Goal: Navigation & Orientation: Find specific page/section

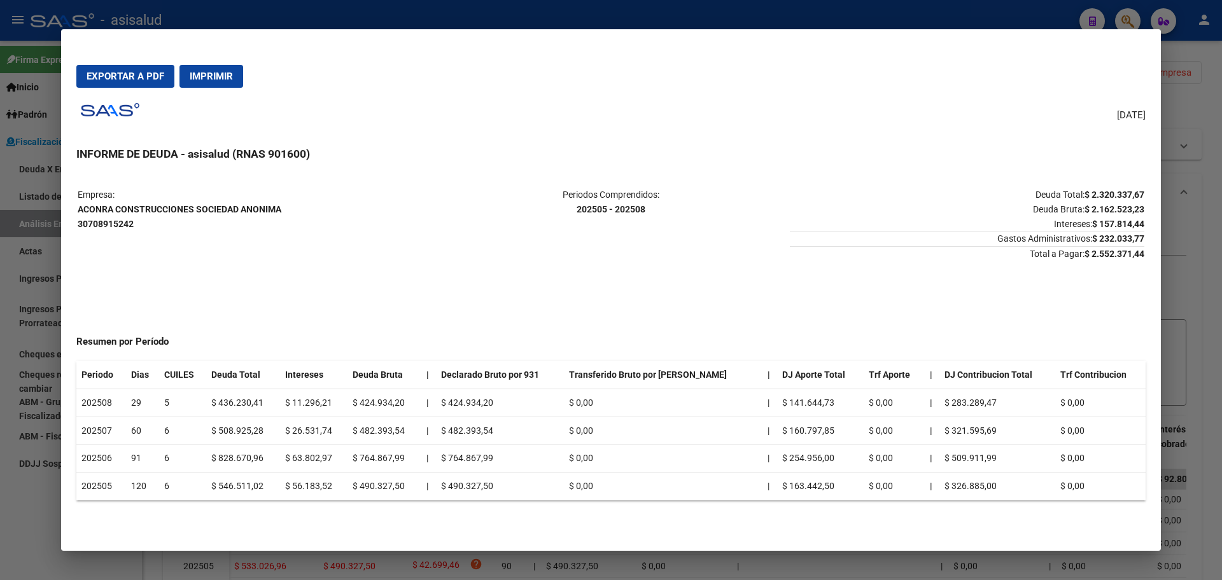
click at [0, 350] on div at bounding box center [611, 290] width 1222 height 580
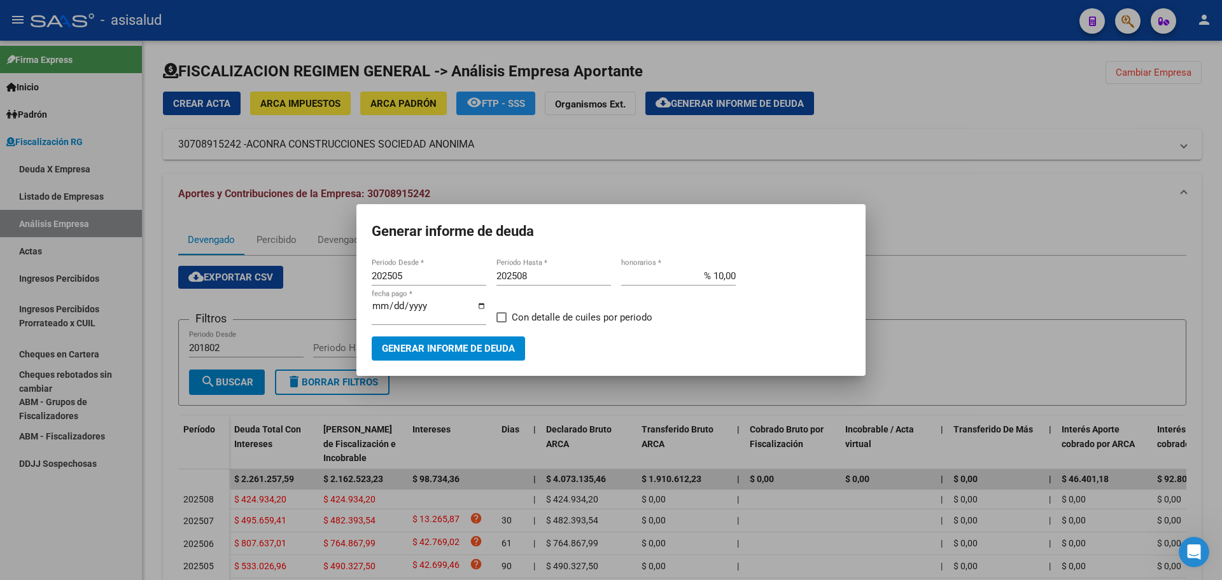
click at [946, 270] on div at bounding box center [611, 290] width 1222 height 580
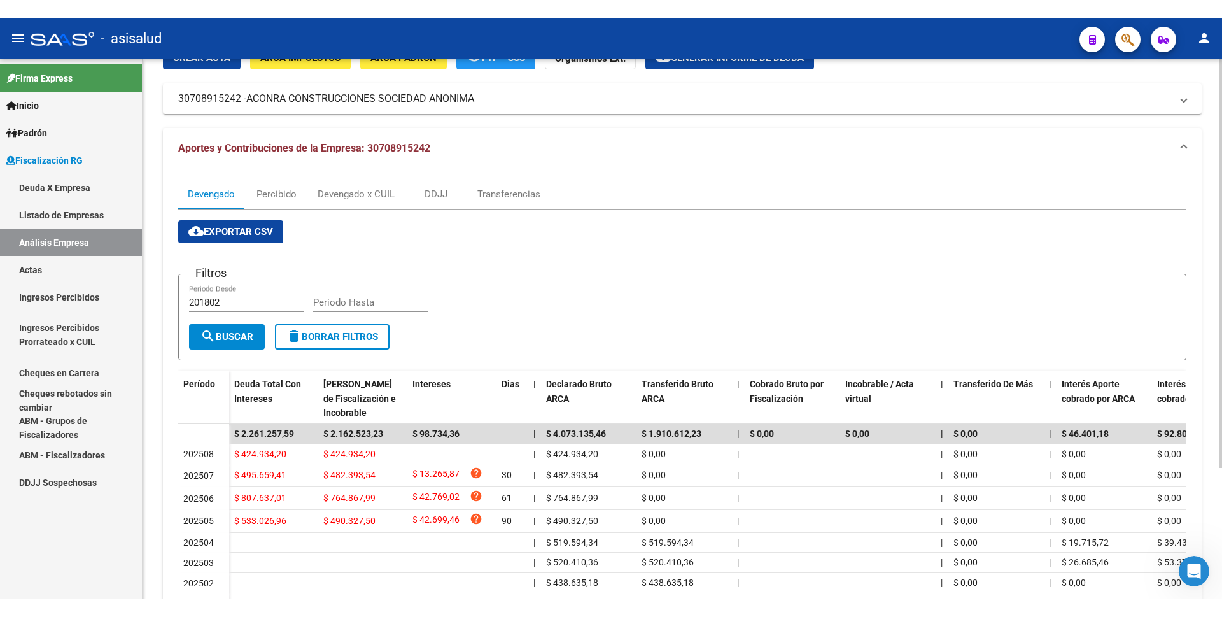
scroll to position [127, 0]
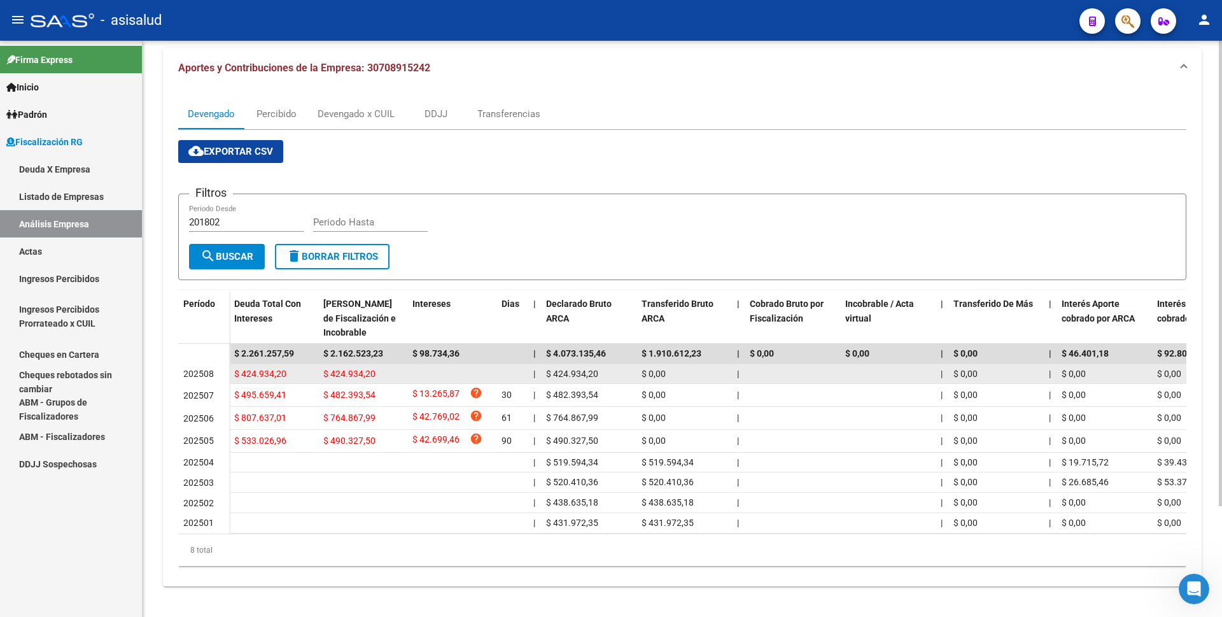
drag, startPoint x: 232, startPoint y: 440, endPoint x: 234, endPoint y: 373, distance: 67.5
click at [234, 373] on datatable-scroller "$ 2.261.257,59 $ 2.162.523,23 $ 98.734,36 | $ 4.073.135,46 $ 1.910.612,23 | $ 0…" at bounding box center [682, 439] width 1008 height 190
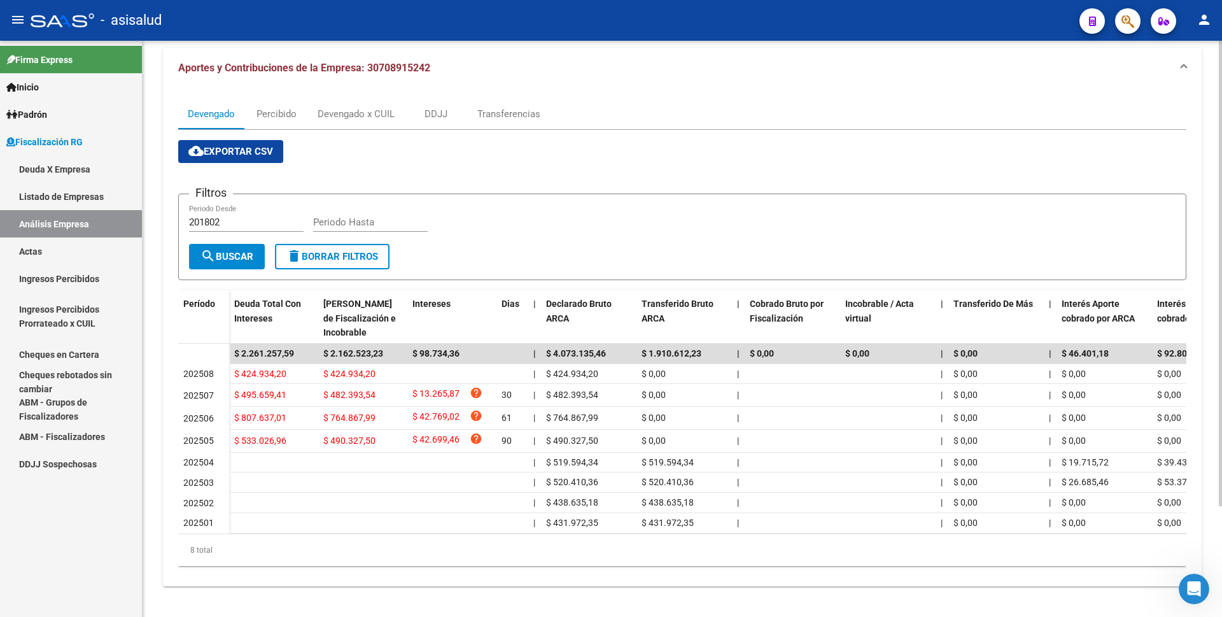
click at [552, 178] on app-list-header "Filtros 201802 Periodo Desde Periodo Hasta search Buscar delete Borrar Filtros" at bounding box center [682, 226] width 1008 height 107
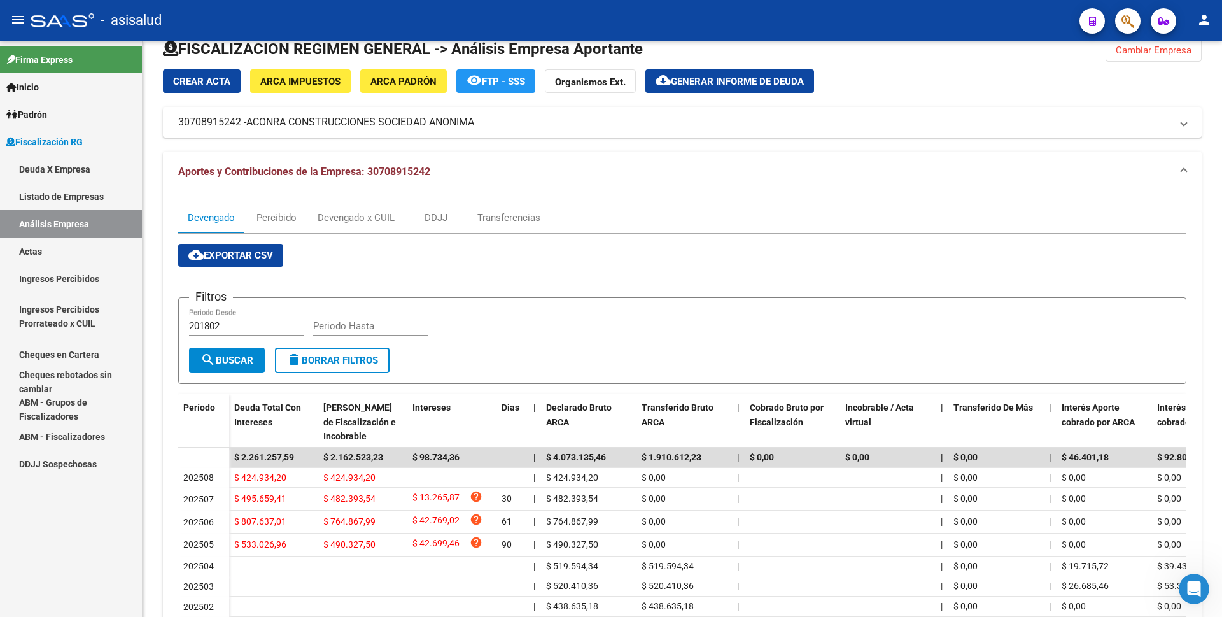
scroll to position [0, 0]
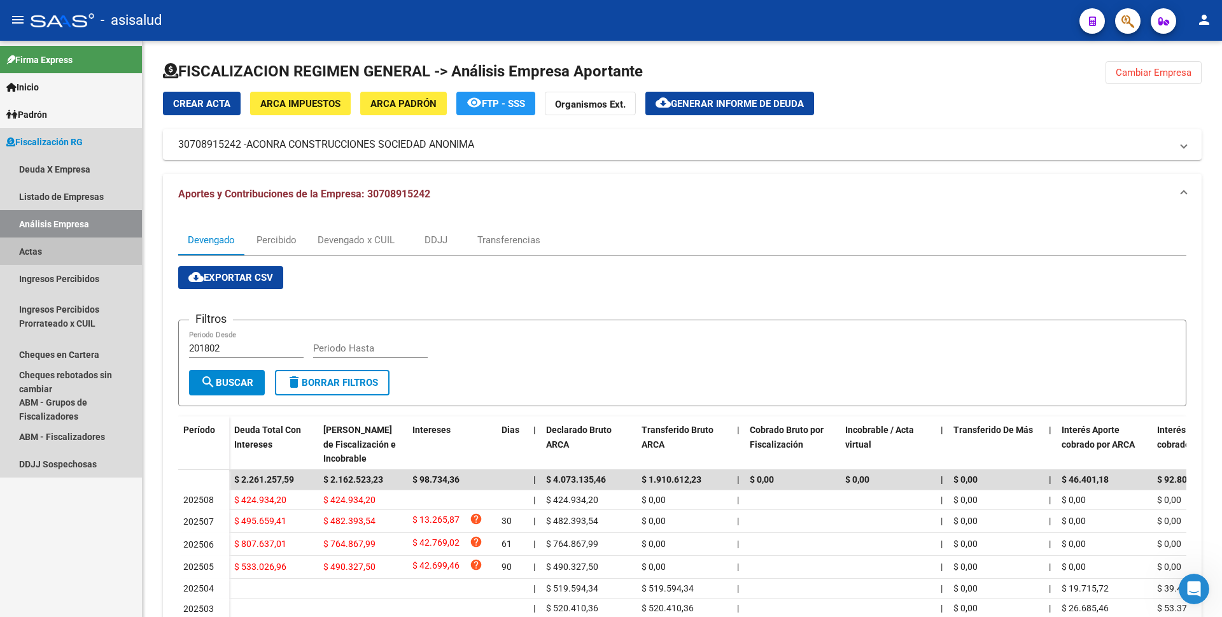
click at [78, 246] on link "Actas" at bounding box center [71, 250] width 142 height 27
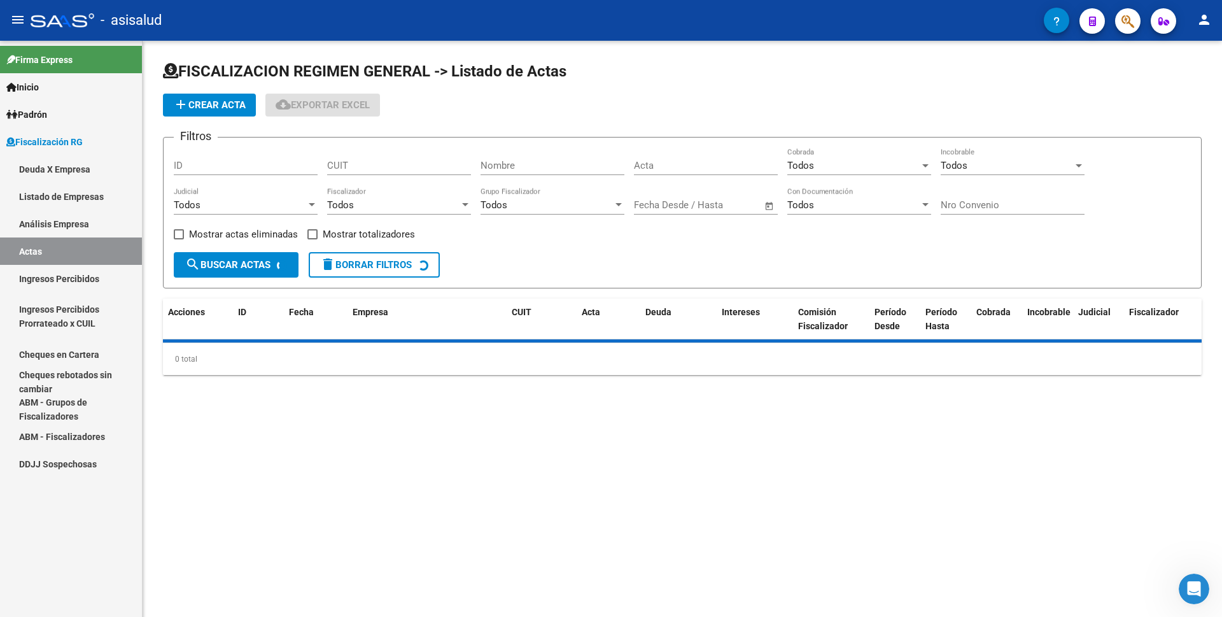
click at [83, 219] on link "Análisis Empresa" at bounding box center [71, 223] width 142 height 27
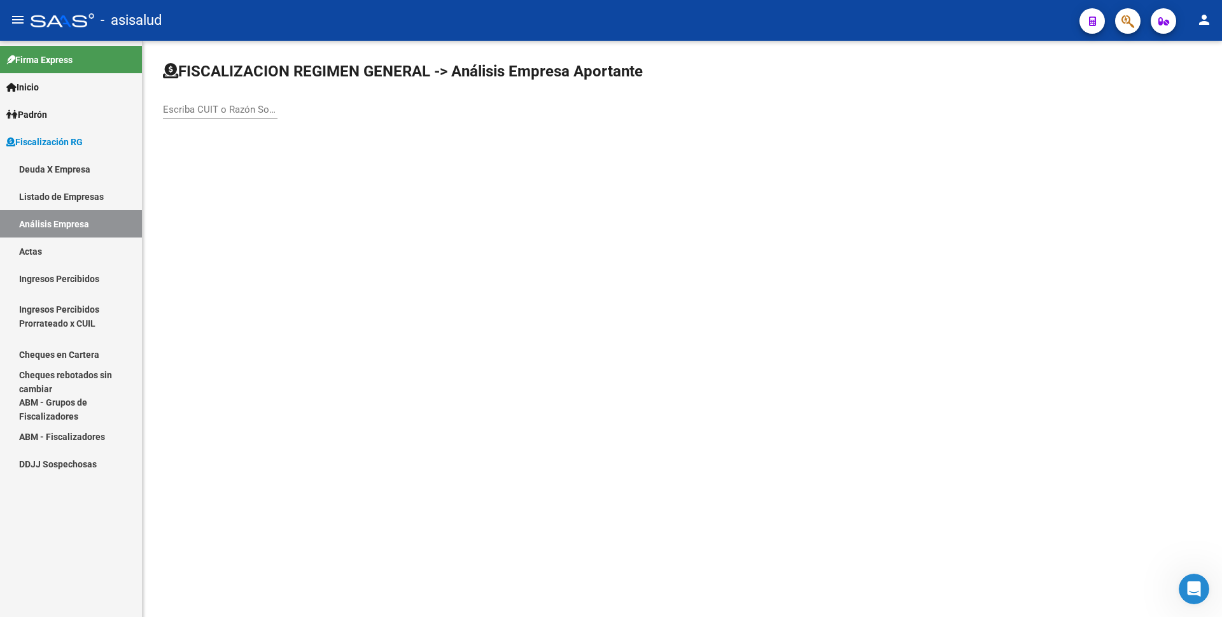
click at [89, 203] on link "Listado de Empresas" at bounding box center [71, 196] width 142 height 27
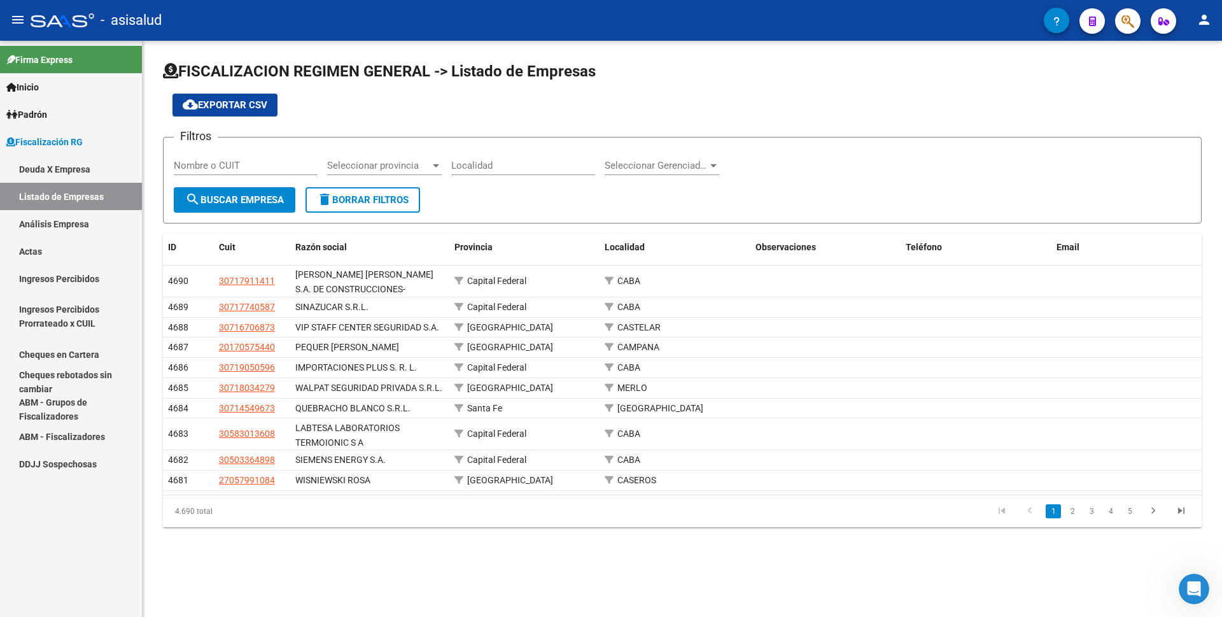
click at [66, 224] on link "Análisis Empresa" at bounding box center [71, 223] width 142 height 27
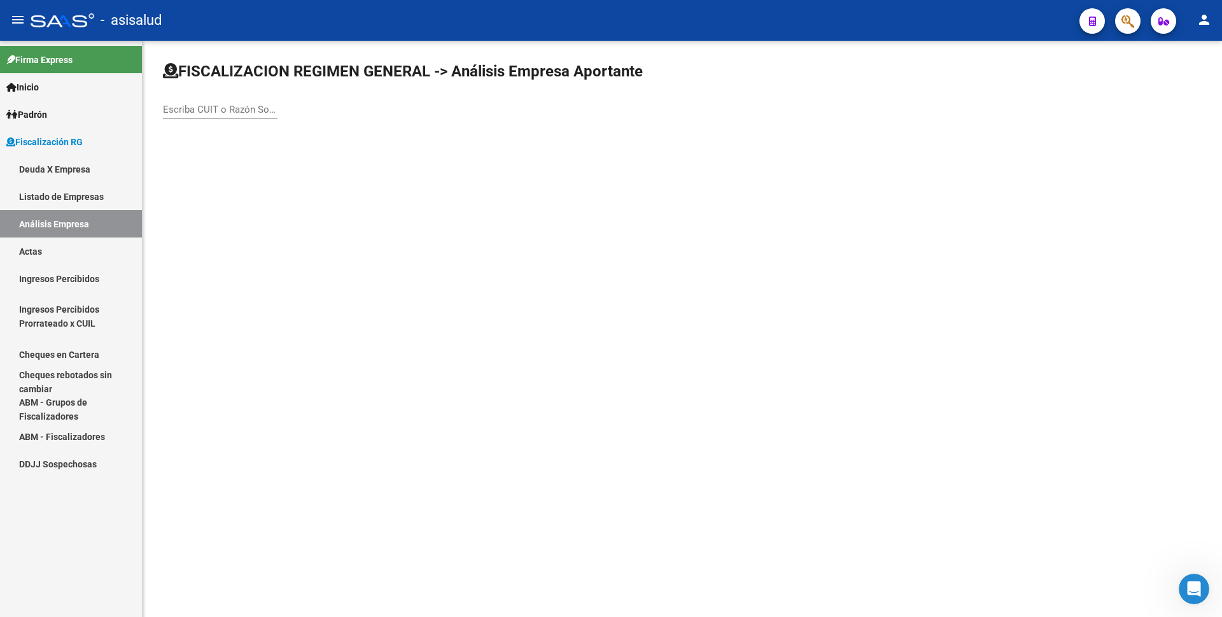
click at [69, 200] on link "Listado de Empresas" at bounding box center [71, 196] width 142 height 27
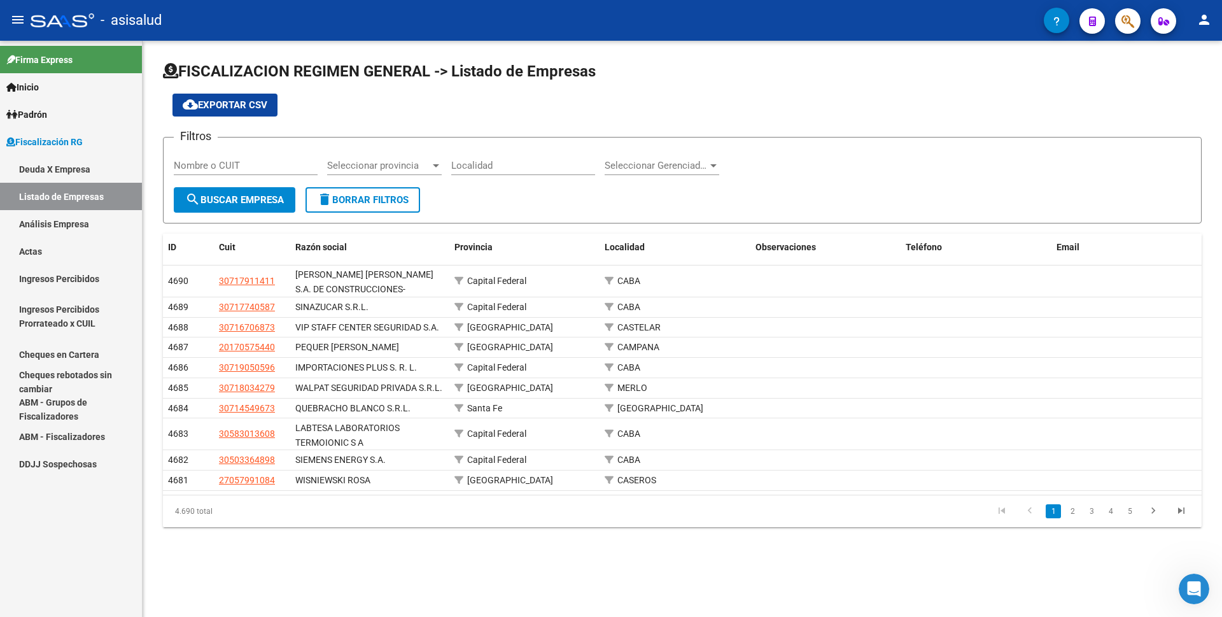
click at [66, 223] on link "Análisis Empresa" at bounding box center [71, 223] width 142 height 27
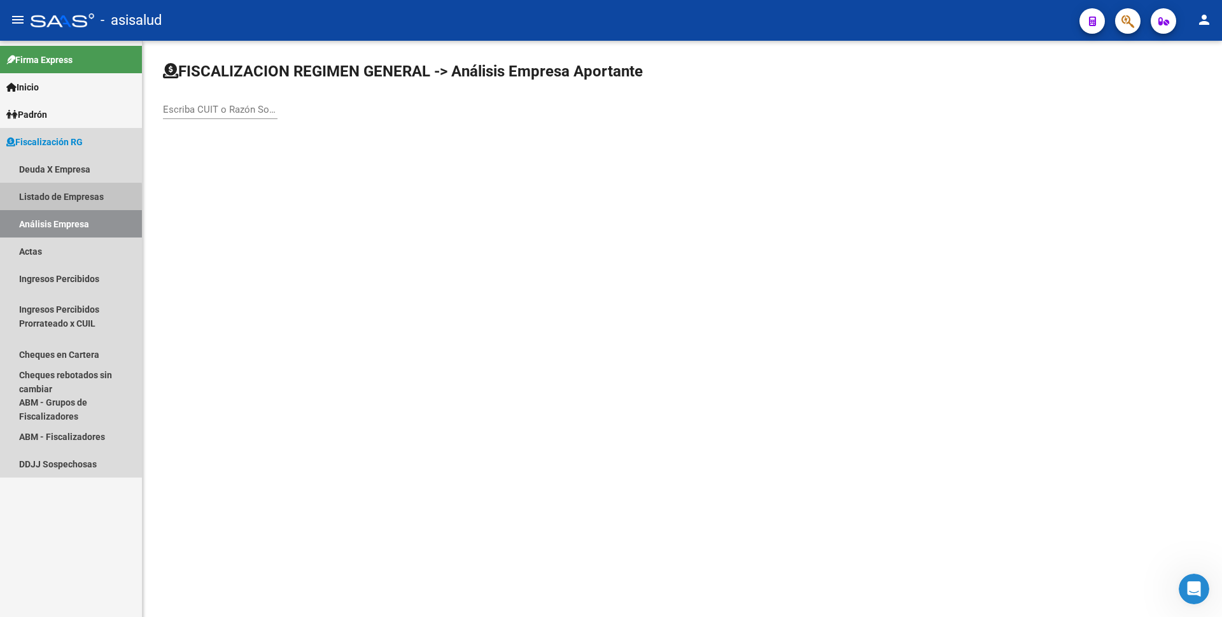
click at [67, 198] on link "Listado de Empresas" at bounding box center [71, 196] width 142 height 27
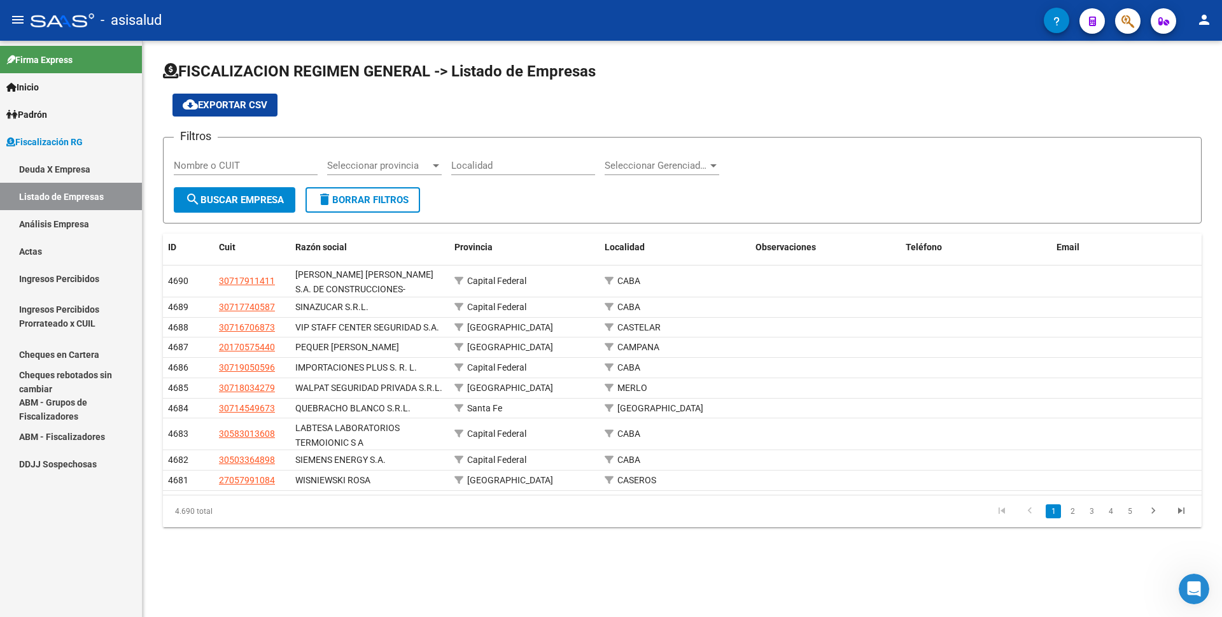
click at [76, 172] on link "Deuda X Empresa" at bounding box center [71, 168] width 142 height 27
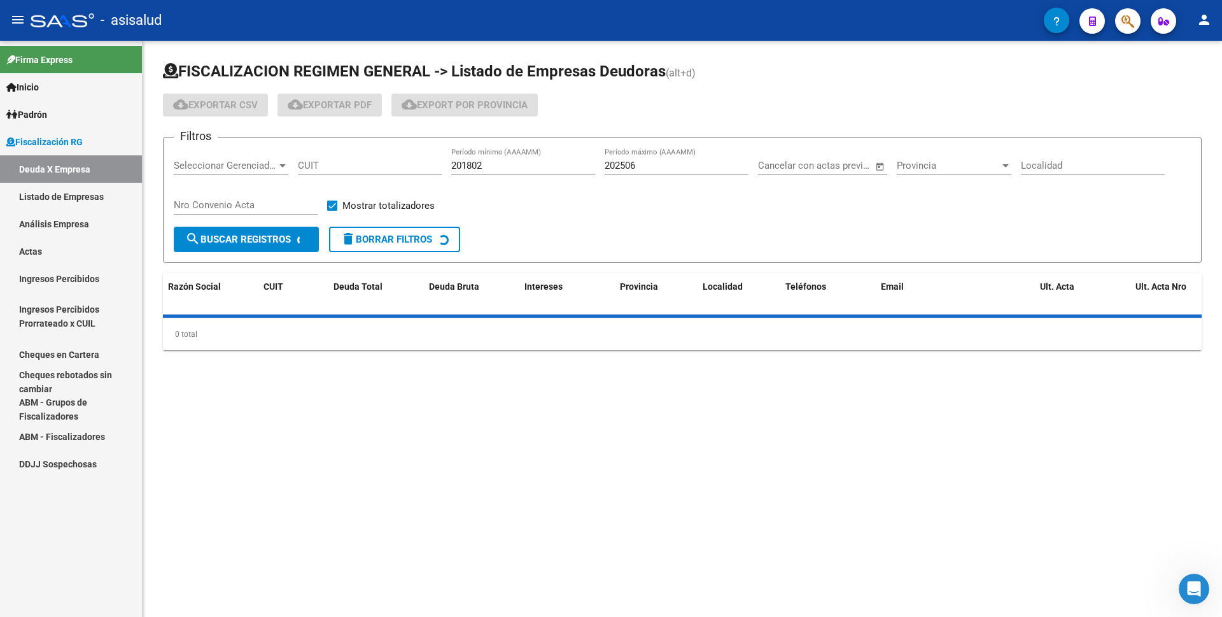
click at [70, 193] on link "Listado de Empresas" at bounding box center [71, 196] width 142 height 27
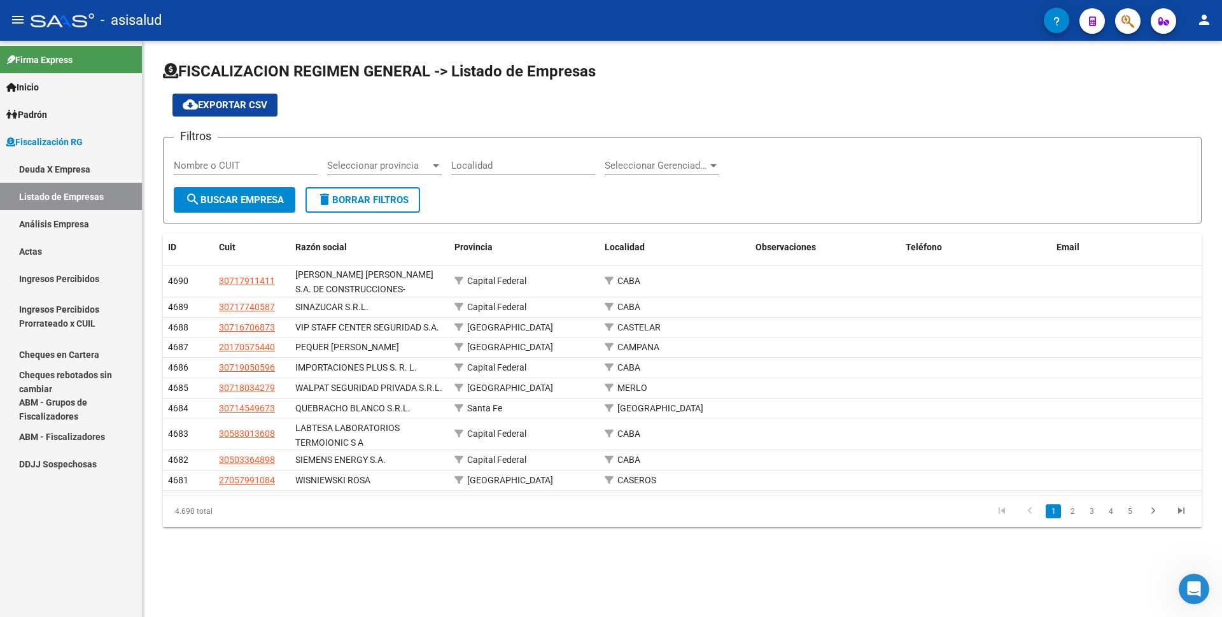
click at [57, 221] on link "Análisis Empresa" at bounding box center [71, 223] width 142 height 27
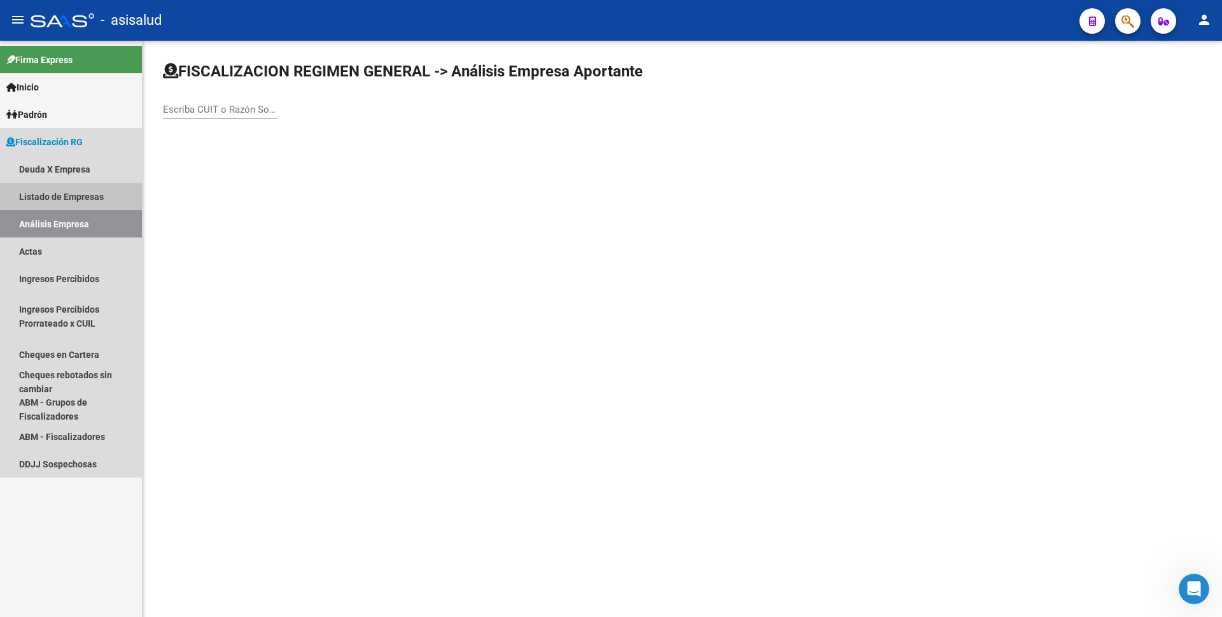
click at [79, 200] on link "Listado de Empresas" at bounding box center [71, 196] width 142 height 27
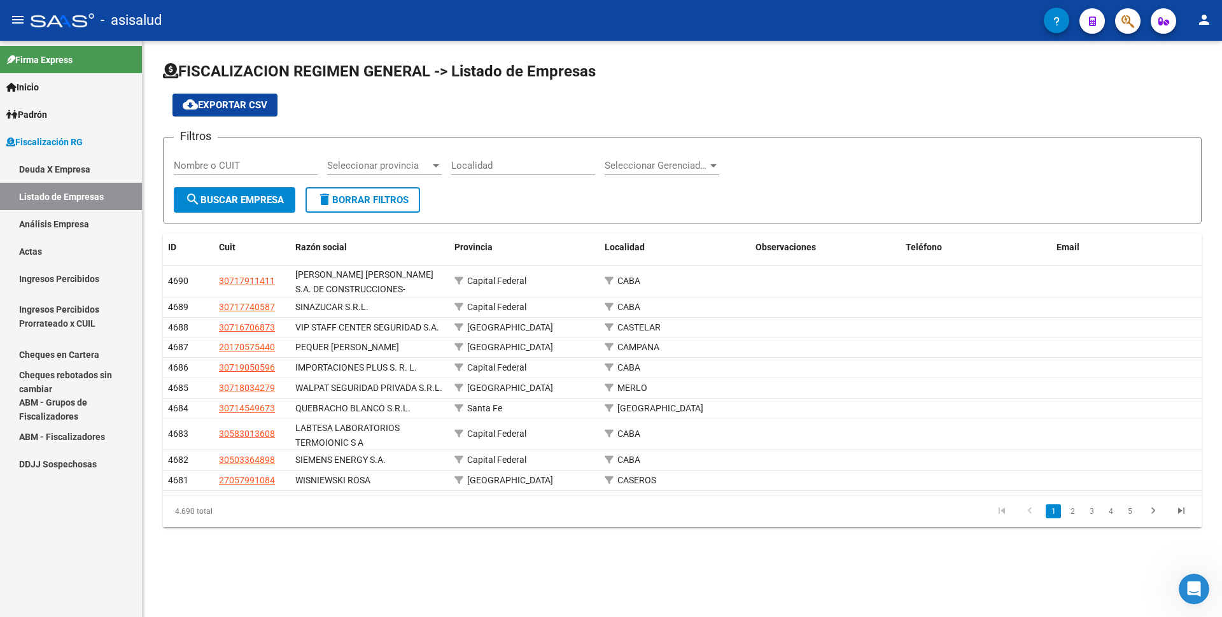
click at [89, 171] on link "Deuda X Empresa" at bounding box center [71, 168] width 142 height 27
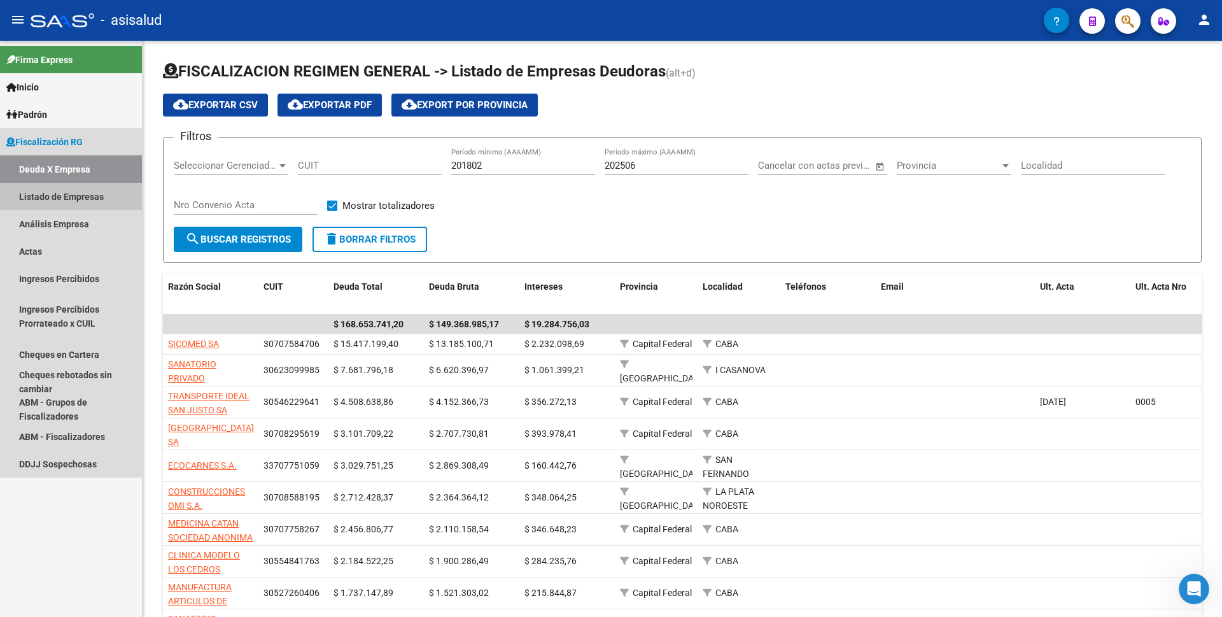
click at [84, 196] on link "Listado de Empresas" at bounding box center [71, 196] width 142 height 27
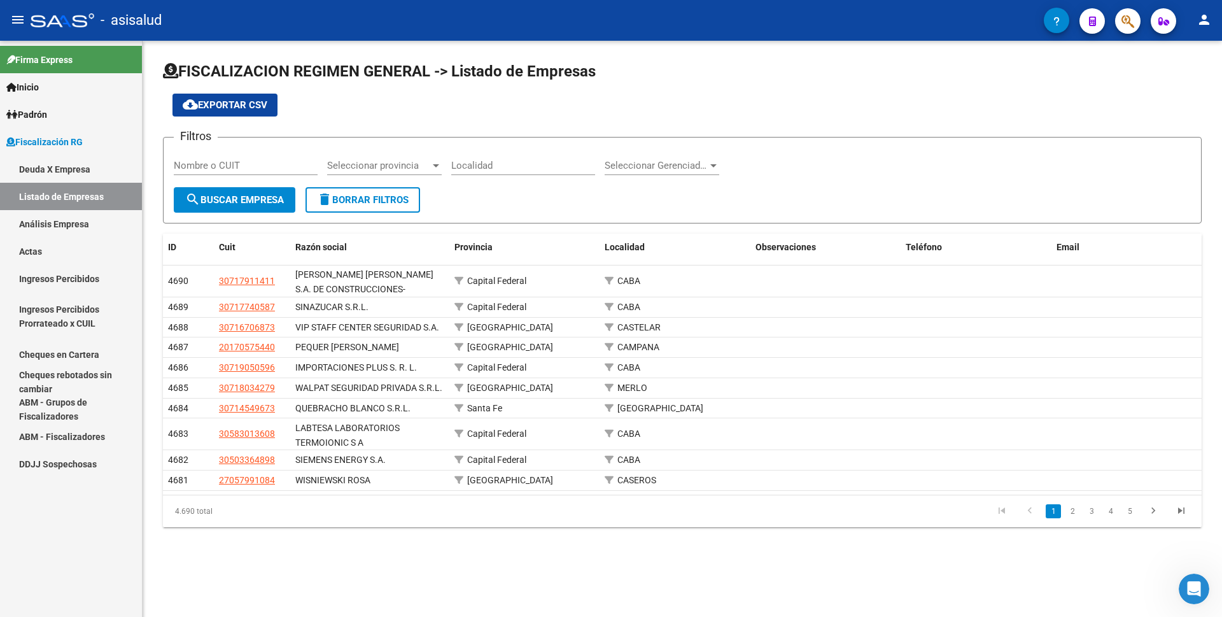
click at [69, 227] on link "Análisis Empresa" at bounding box center [71, 223] width 142 height 27
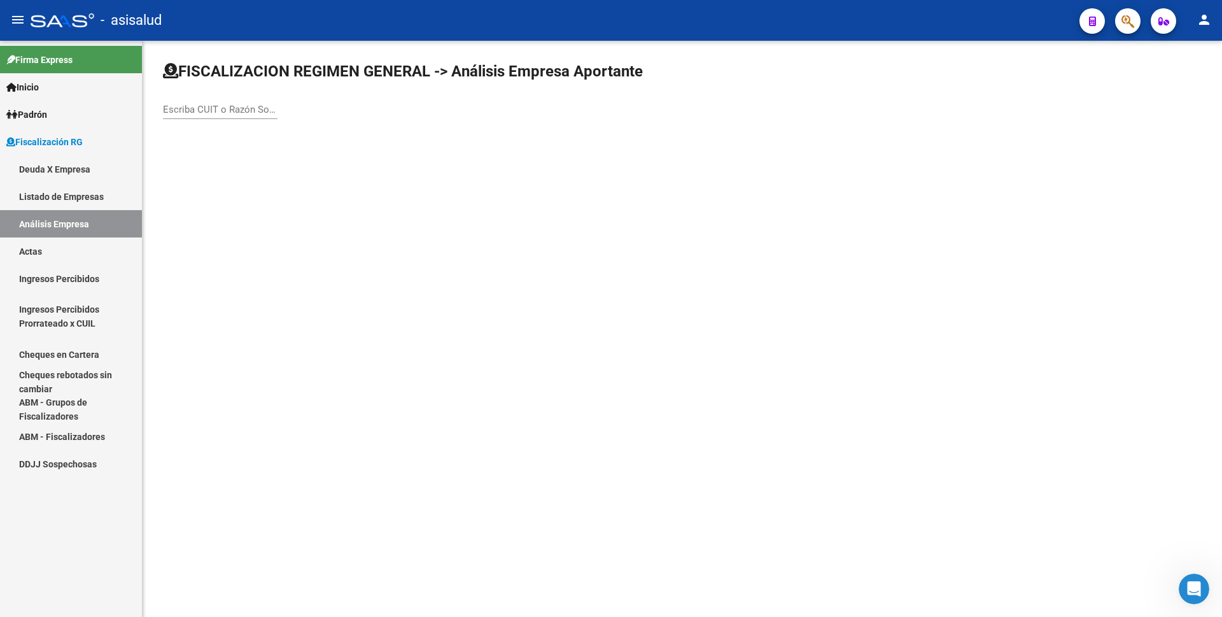
click at [31, 245] on link "Actas" at bounding box center [71, 250] width 142 height 27
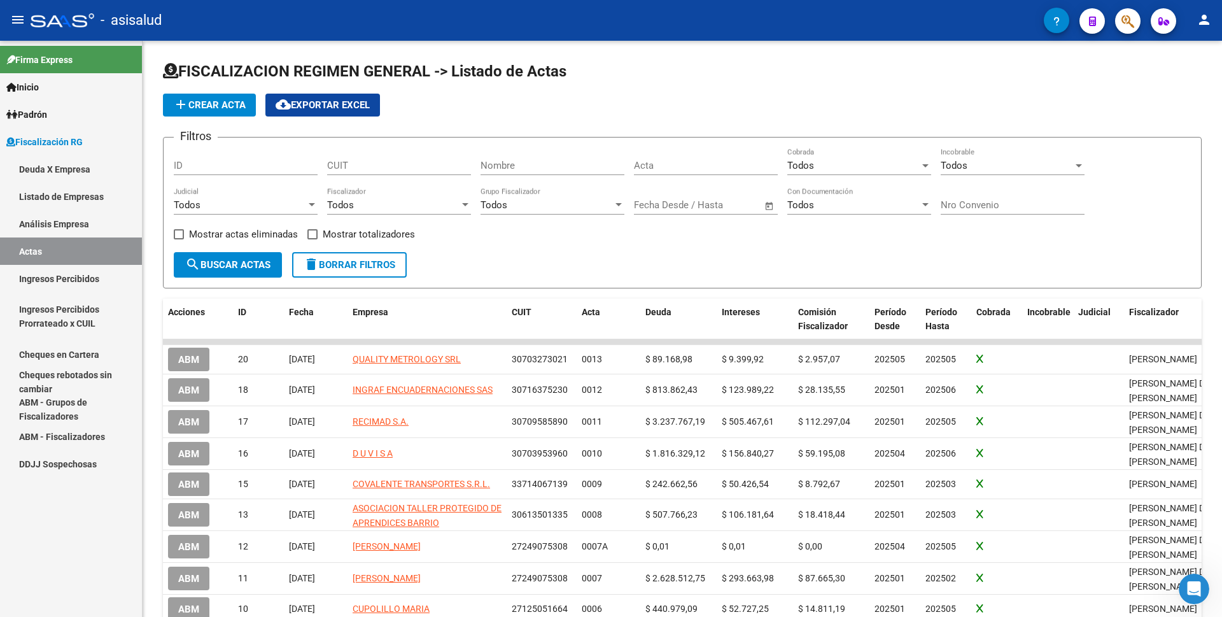
click at [48, 218] on link "Análisis Empresa" at bounding box center [71, 223] width 142 height 27
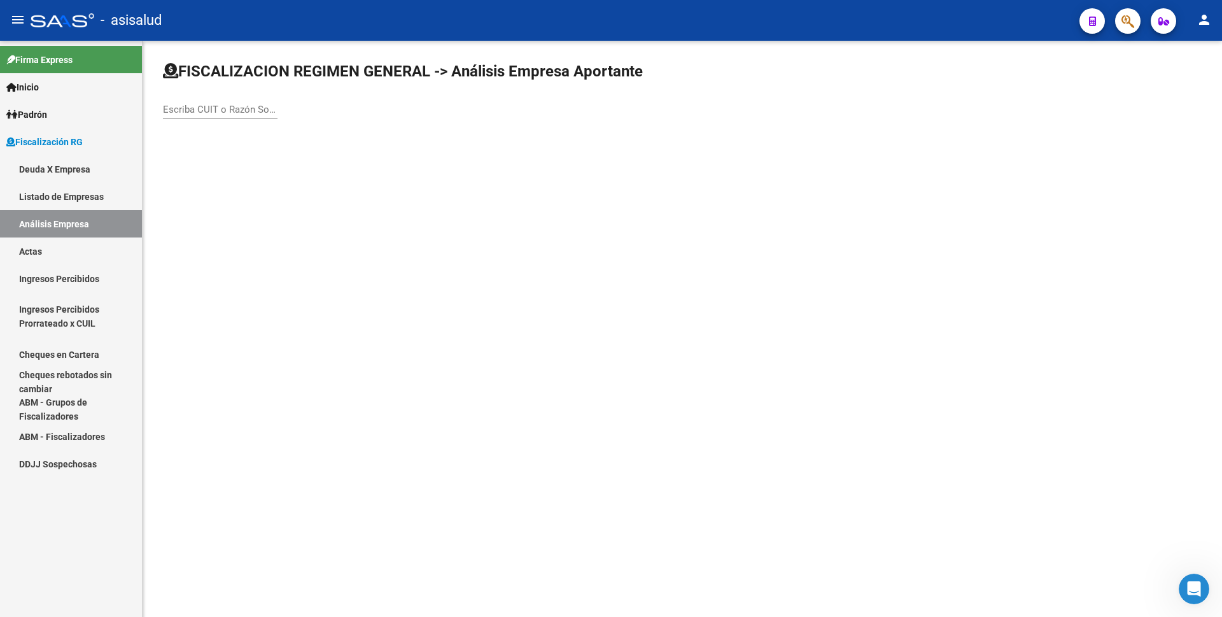
click at [69, 191] on link "Listado de Empresas" at bounding box center [71, 196] width 142 height 27
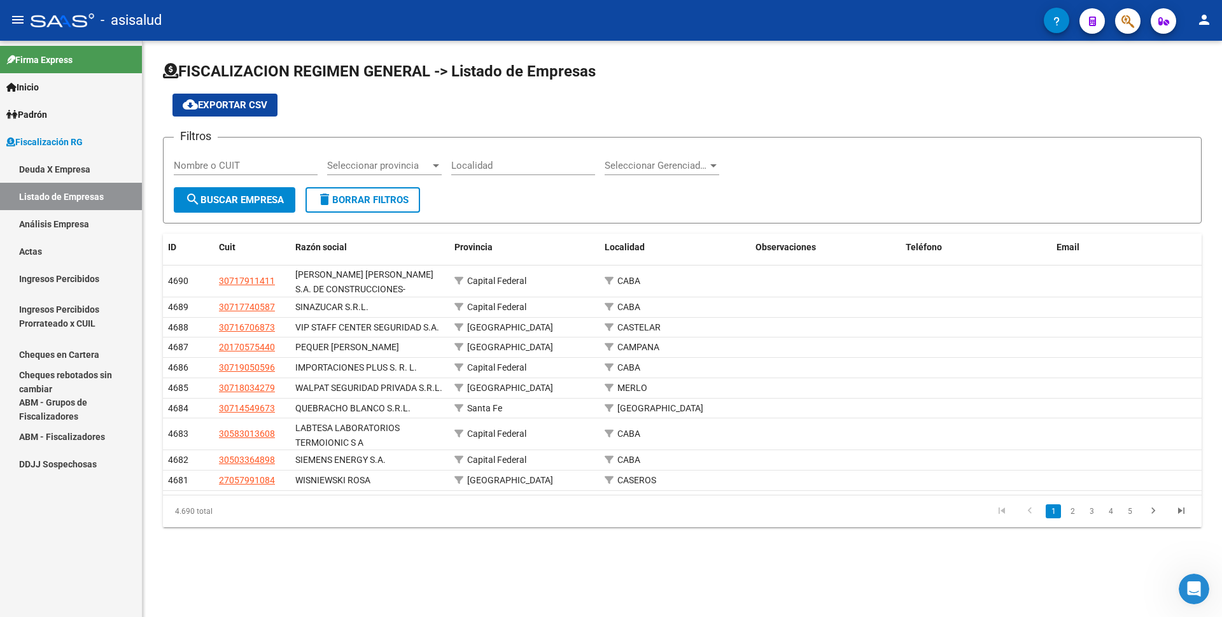
click at [67, 169] on link "Deuda X Empresa" at bounding box center [71, 168] width 142 height 27
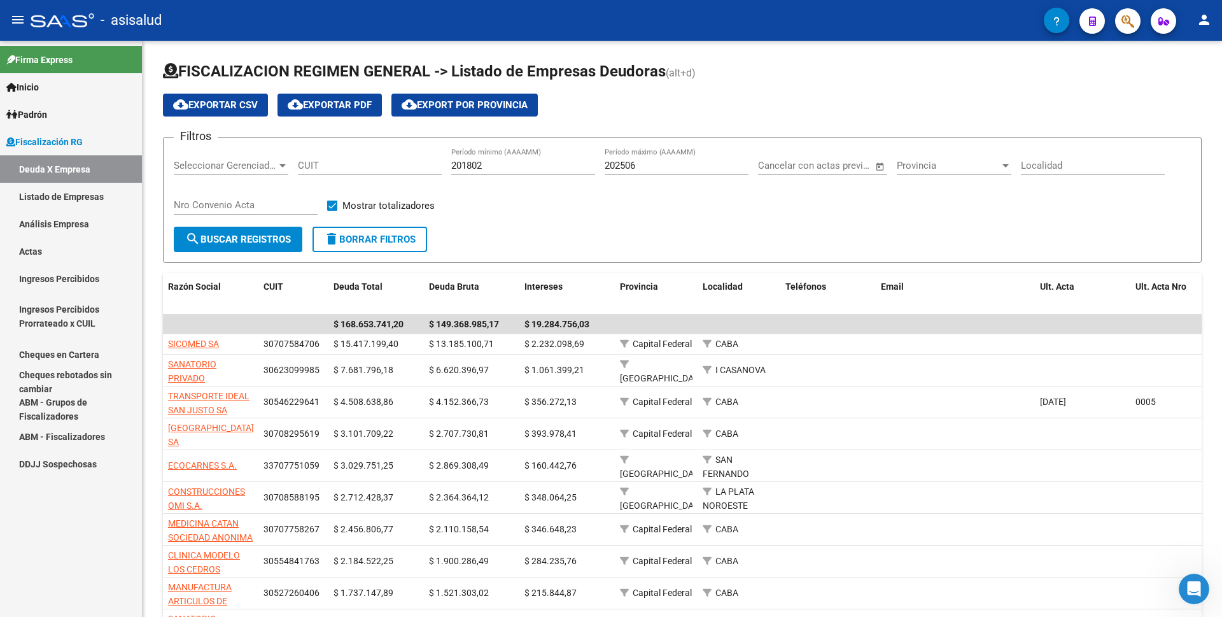
click at [76, 194] on link "Listado de Empresas" at bounding box center [71, 196] width 142 height 27
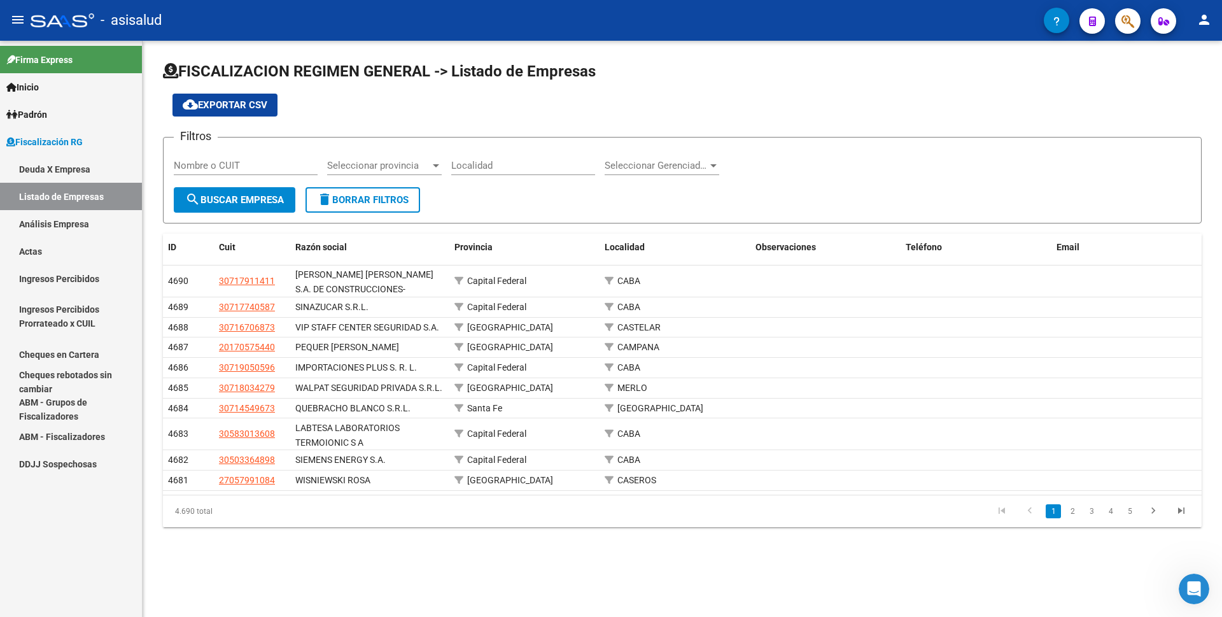
click at [93, 225] on link "Análisis Empresa" at bounding box center [71, 223] width 142 height 27
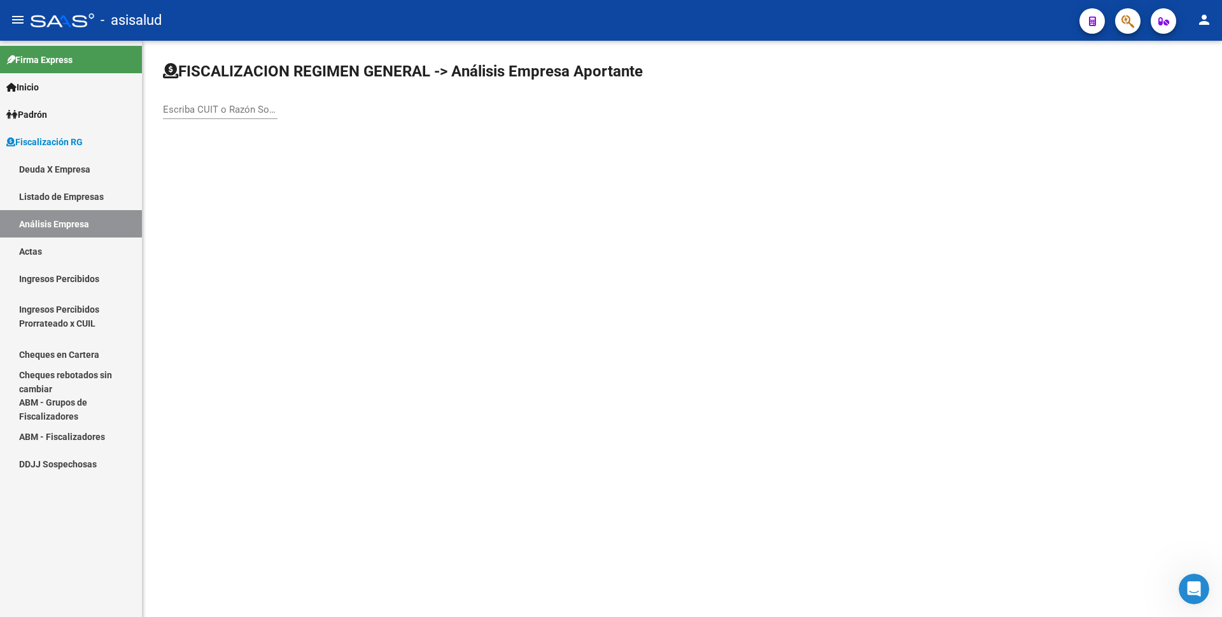
click at [73, 248] on link "Actas" at bounding box center [71, 250] width 142 height 27
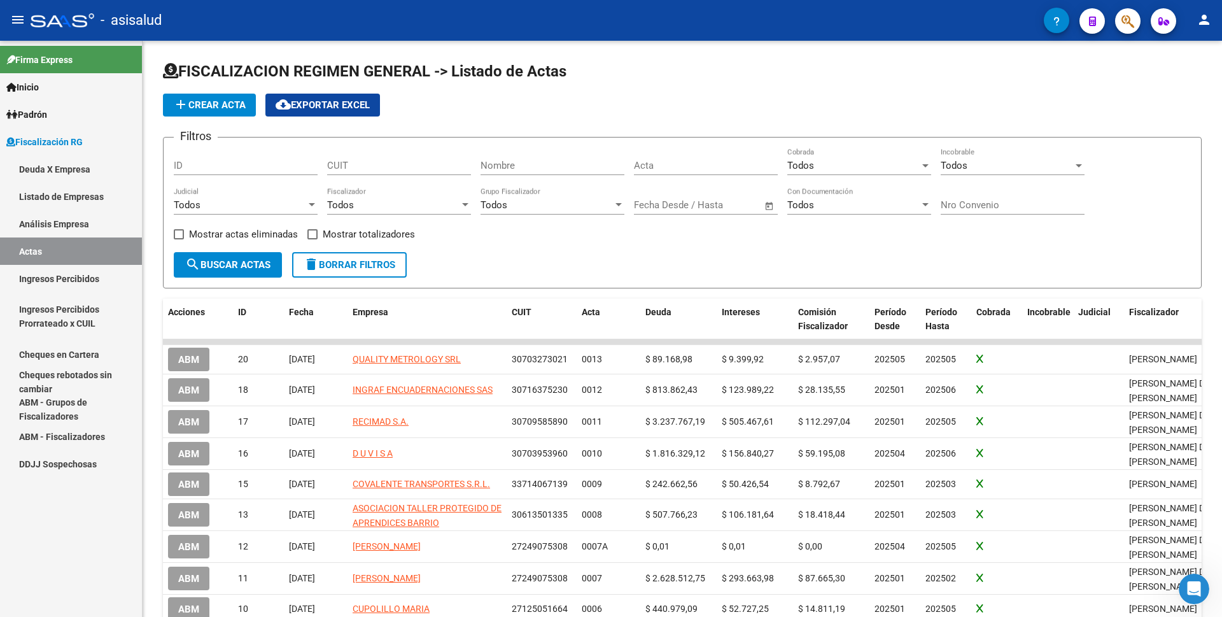
click at [99, 225] on link "Análisis Empresa" at bounding box center [71, 223] width 142 height 27
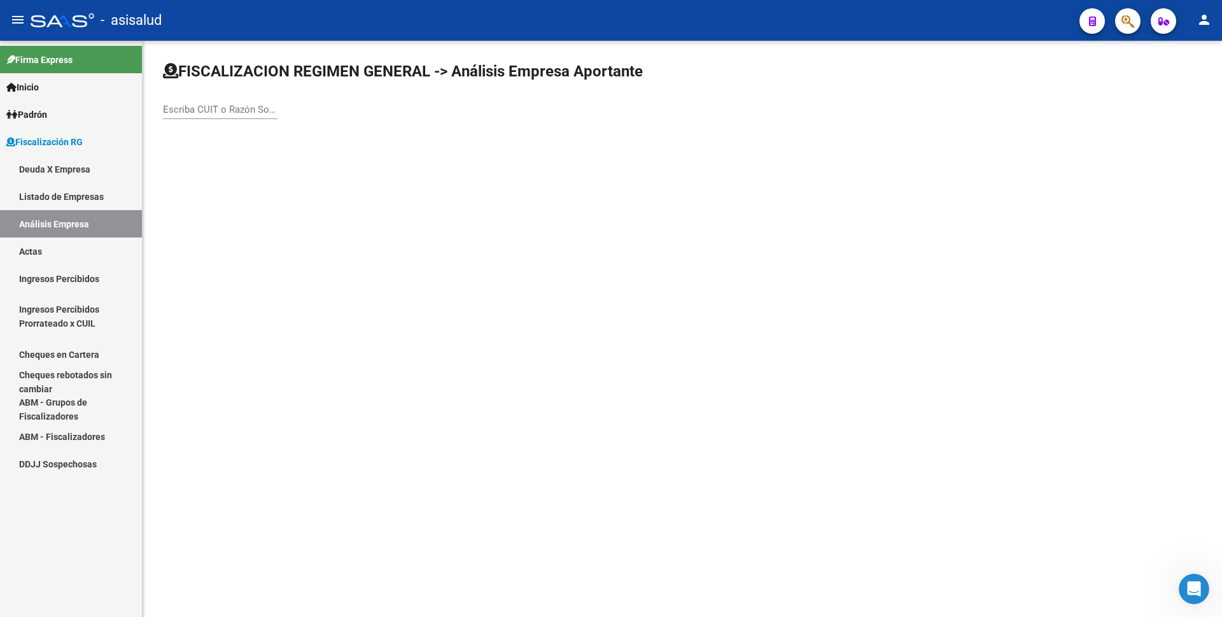
click at [96, 199] on link "Listado de Empresas" at bounding box center [71, 196] width 142 height 27
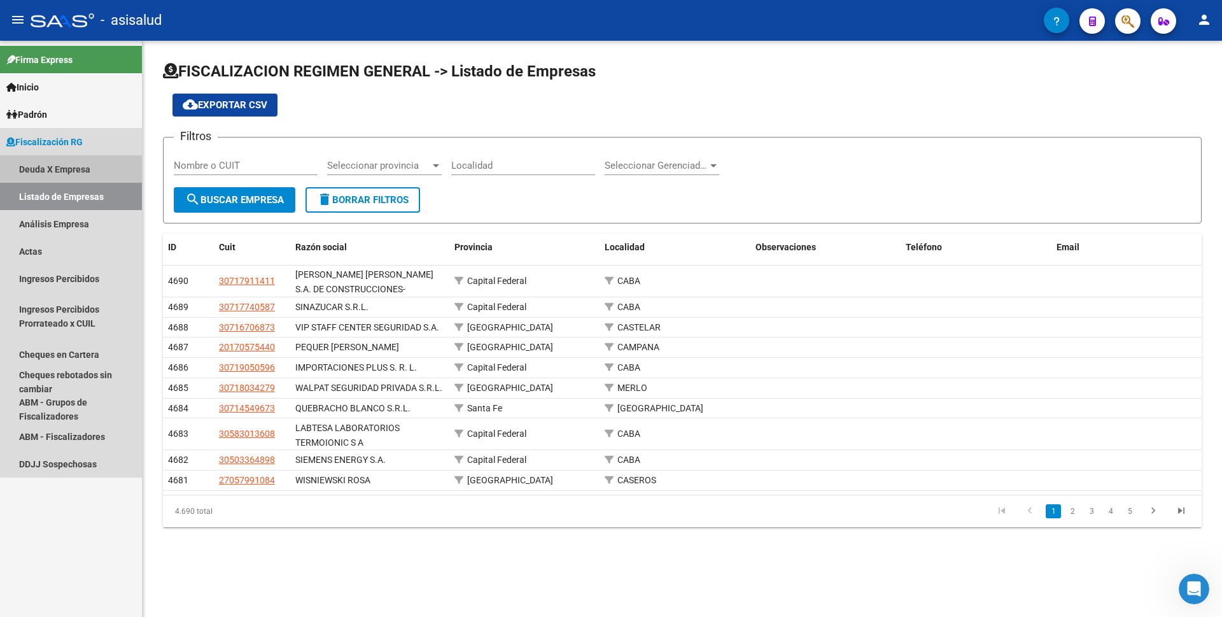
click at [78, 169] on link "Deuda X Empresa" at bounding box center [71, 168] width 142 height 27
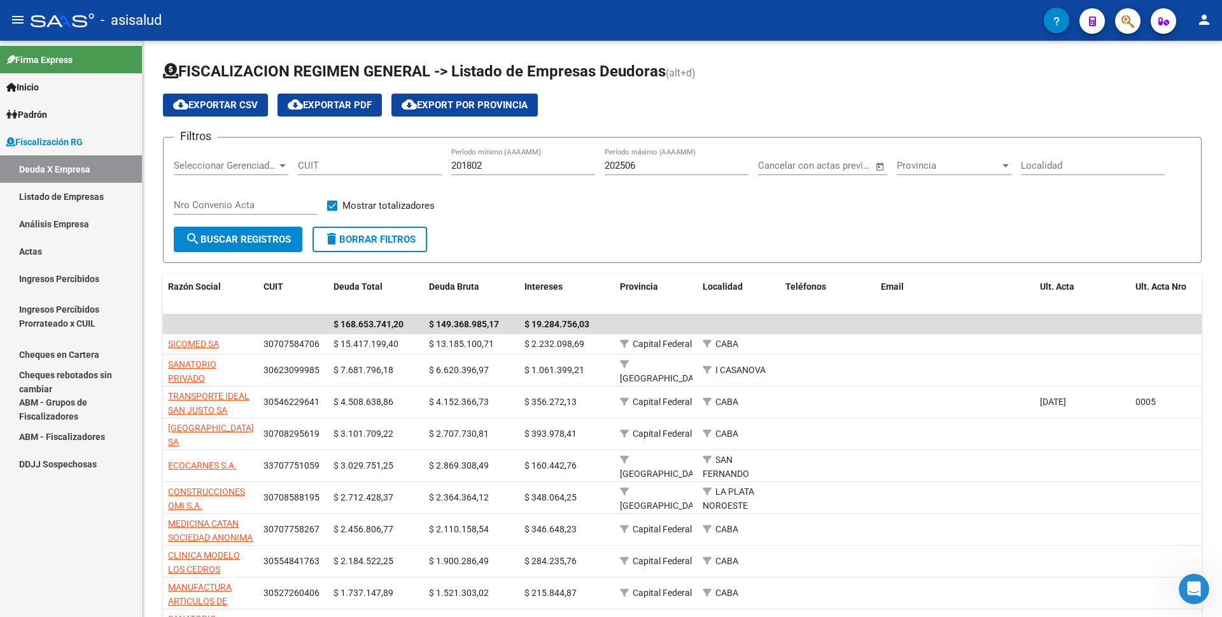
click at [89, 196] on link "Listado de Empresas" at bounding box center [71, 196] width 142 height 27
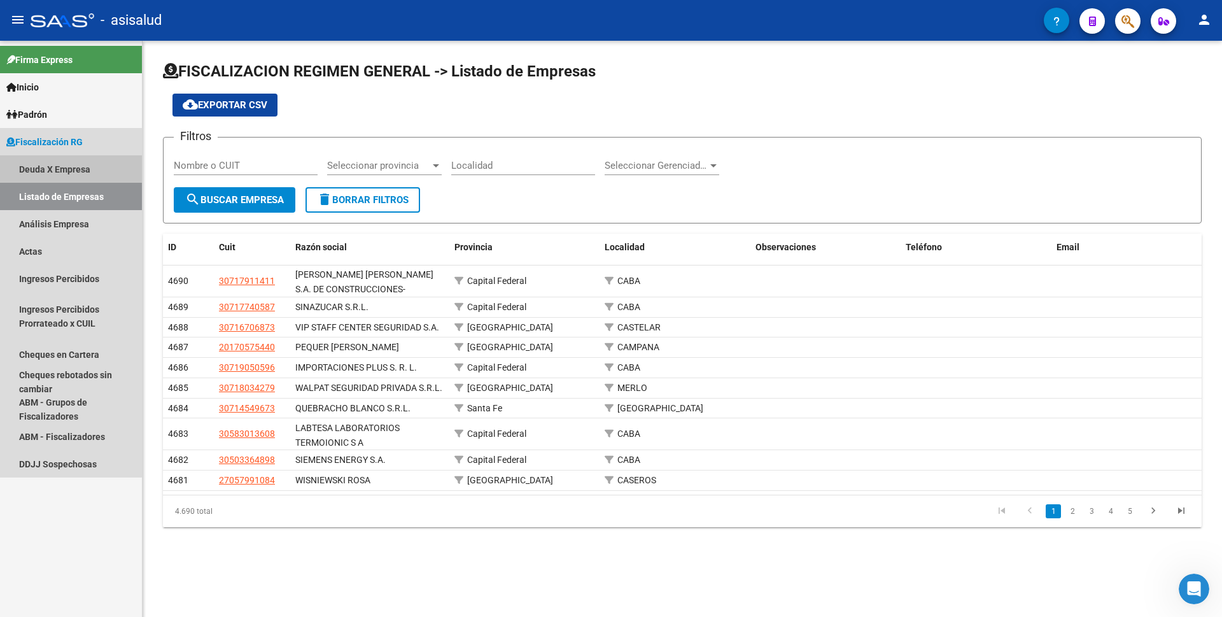
click at [37, 167] on link "Deuda X Empresa" at bounding box center [71, 168] width 142 height 27
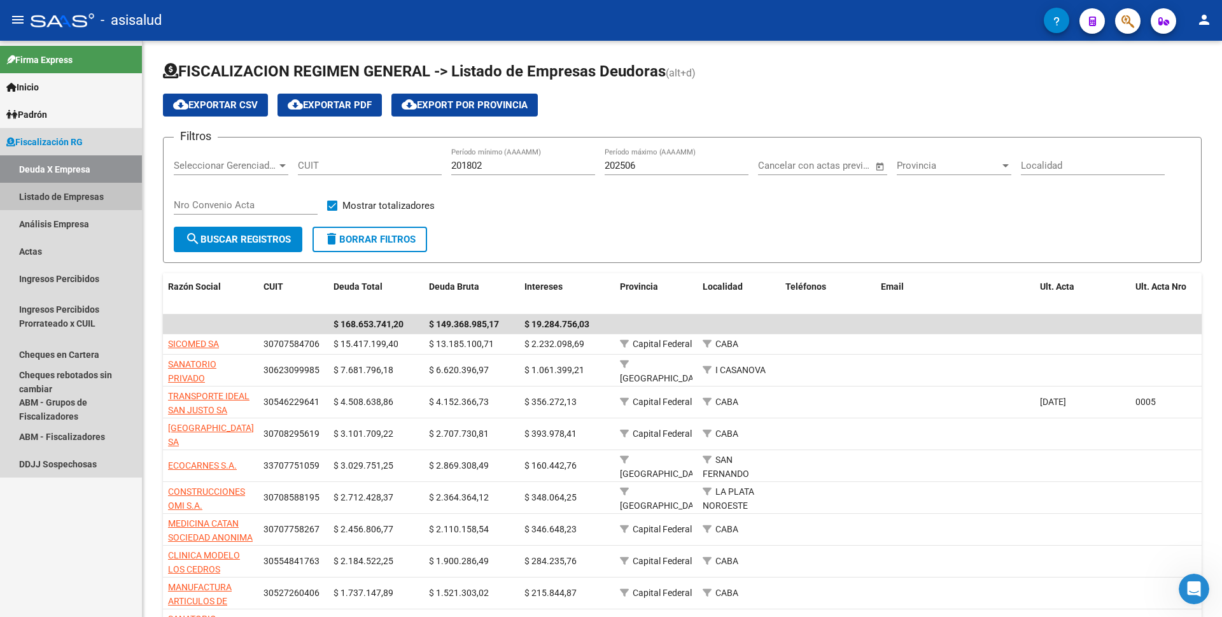
click at [50, 195] on link "Listado de Empresas" at bounding box center [71, 196] width 142 height 27
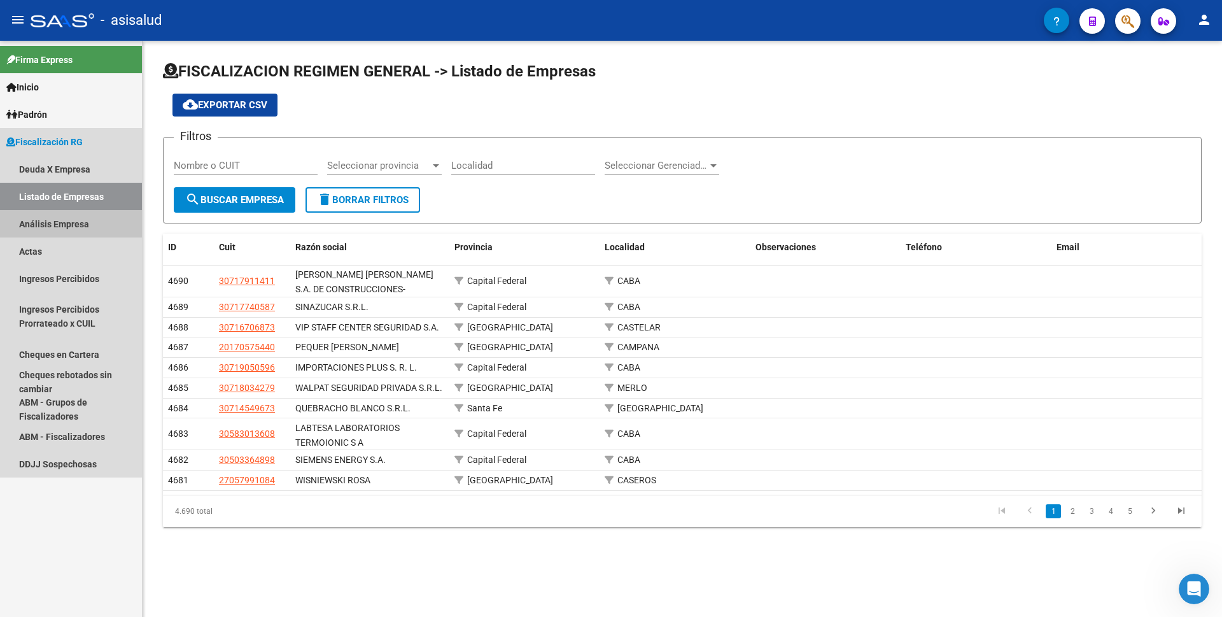
click at [65, 227] on link "Análisis Empresa" at bounding box center [71, 223] width 142 height 27
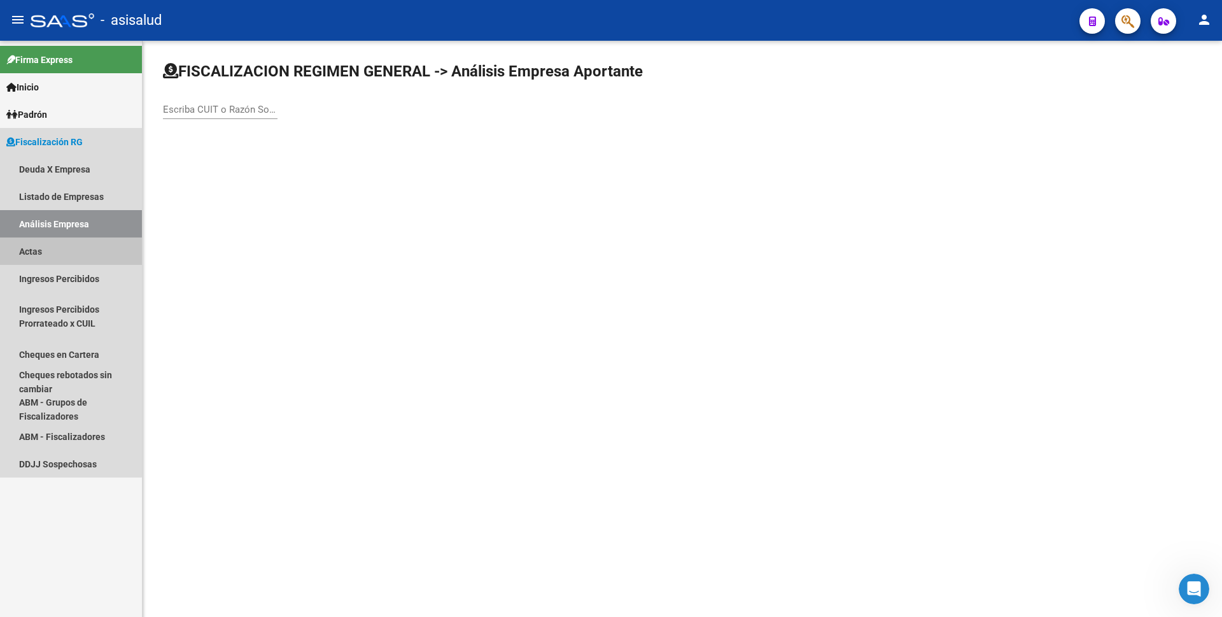
click at [53, 255] on link "Actas" at bounding box center [71, 250] width 142 height 27
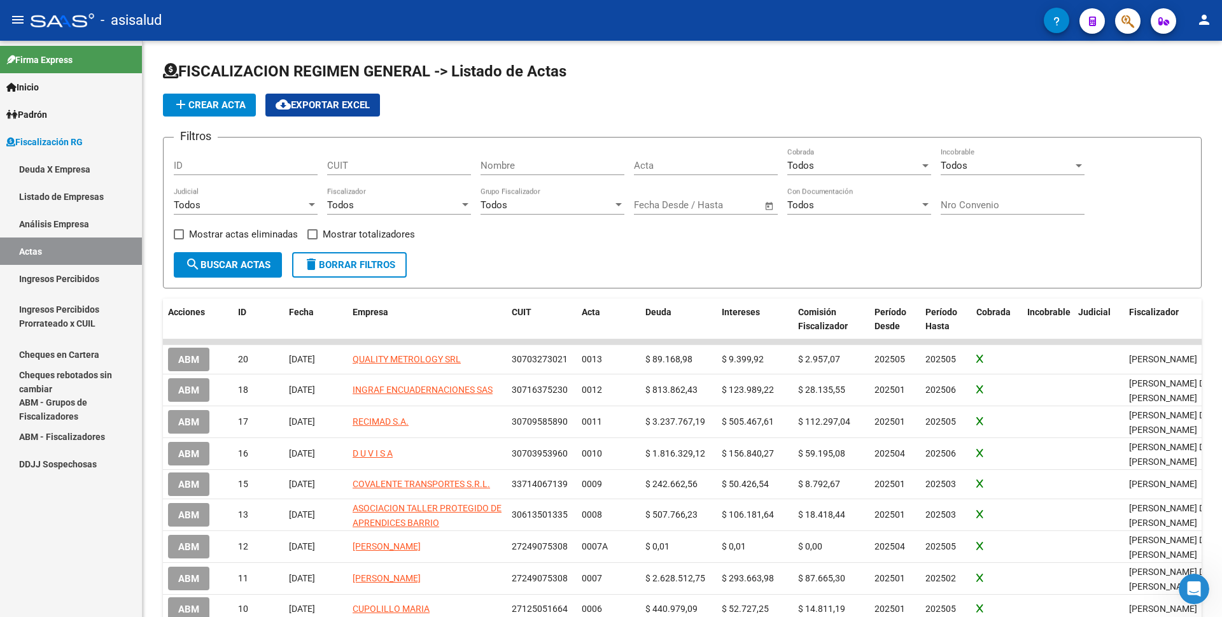
click at [73, 229] on link "Análisis Empresa" at bounding box center [71, 223] width 142 height 27
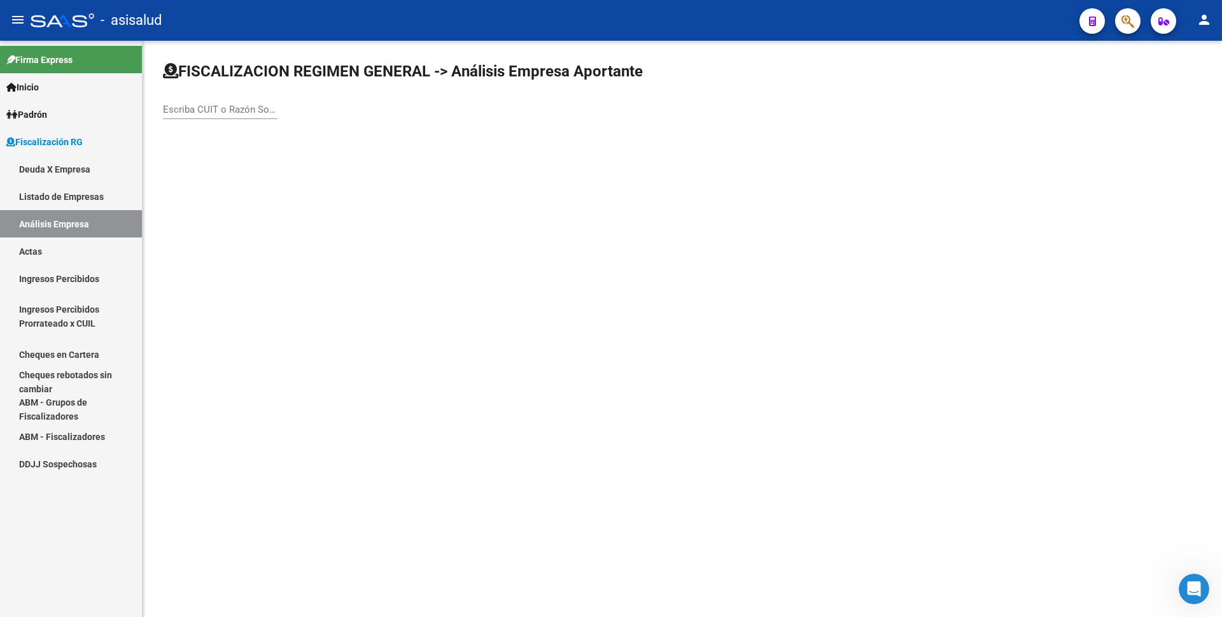
click at [76, 202] on link "Listado de Empresas" at bounding box center [71, 196] width 142 height 27
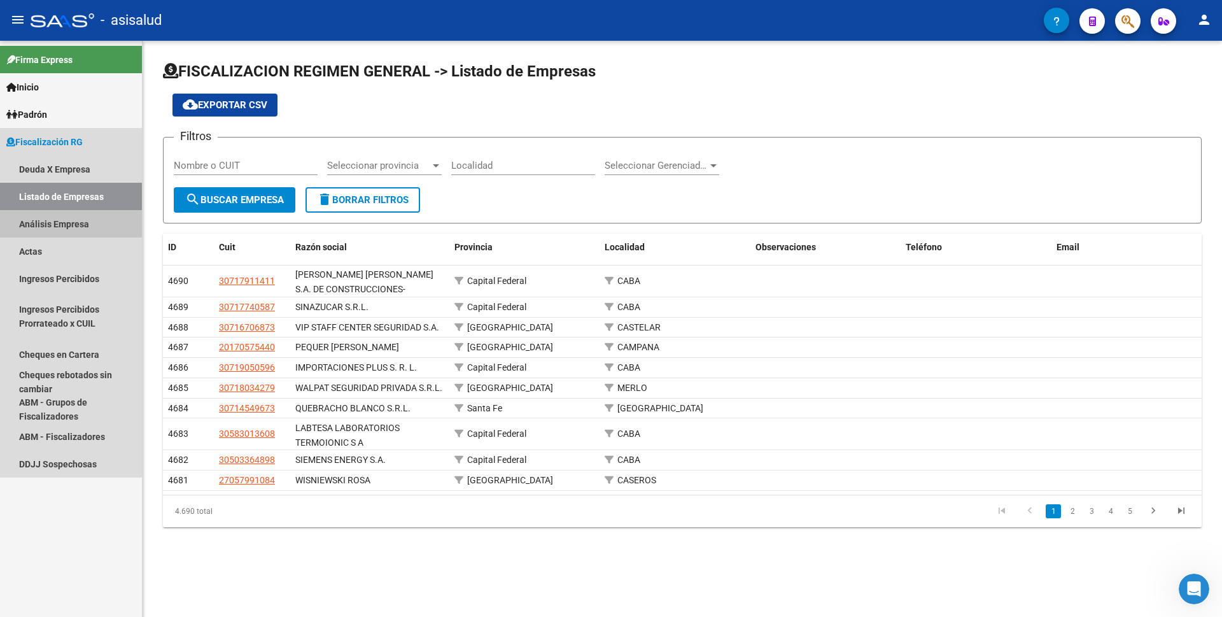
click at [46, 223] on link "Análisis Empresa" at bounding box center [71, 223] width 142 height 27
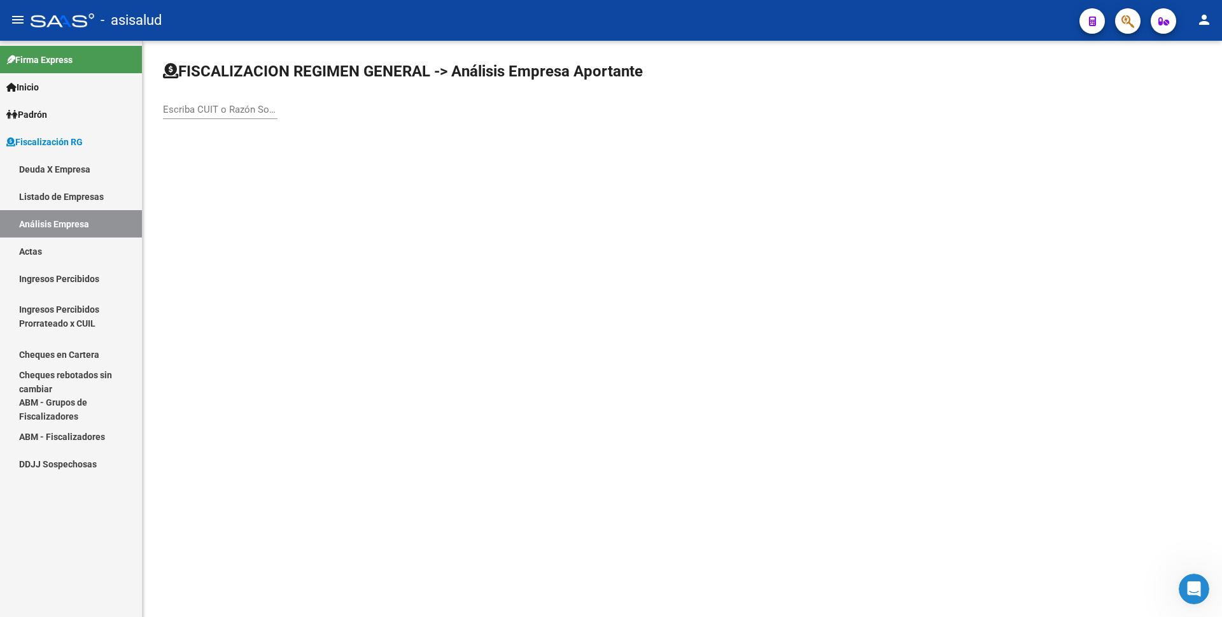
click at [76, 205] on link "Listado de Empresas" at bounding box center [71, 196] width 142 height 27
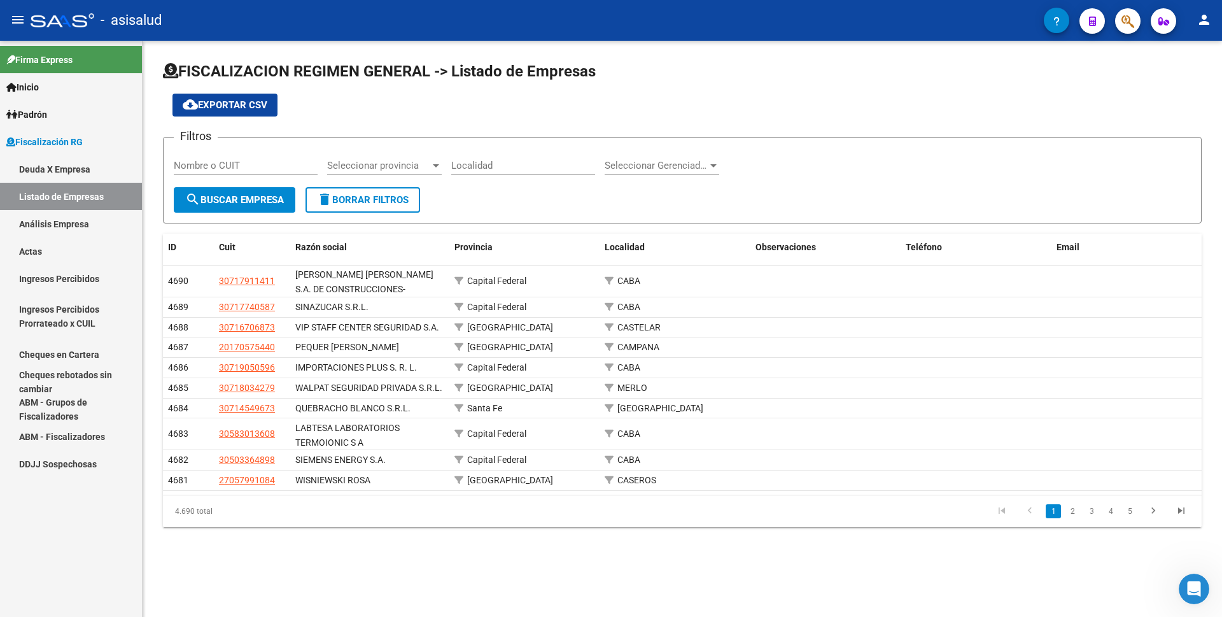
click at [69, 220] on link "Análisis Empresa" at bounding box center [71, 223] width 142 height 27
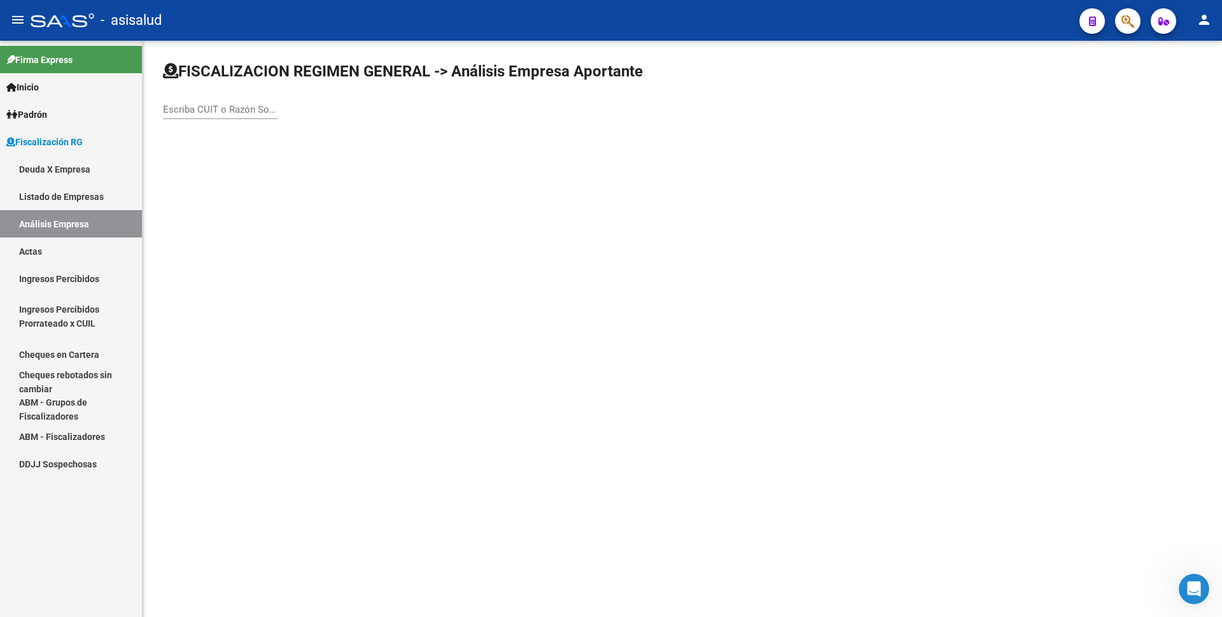
click at [81, 176] on link "Deuda X Empresa" at bounding box center [71, 168] width 142 height 27
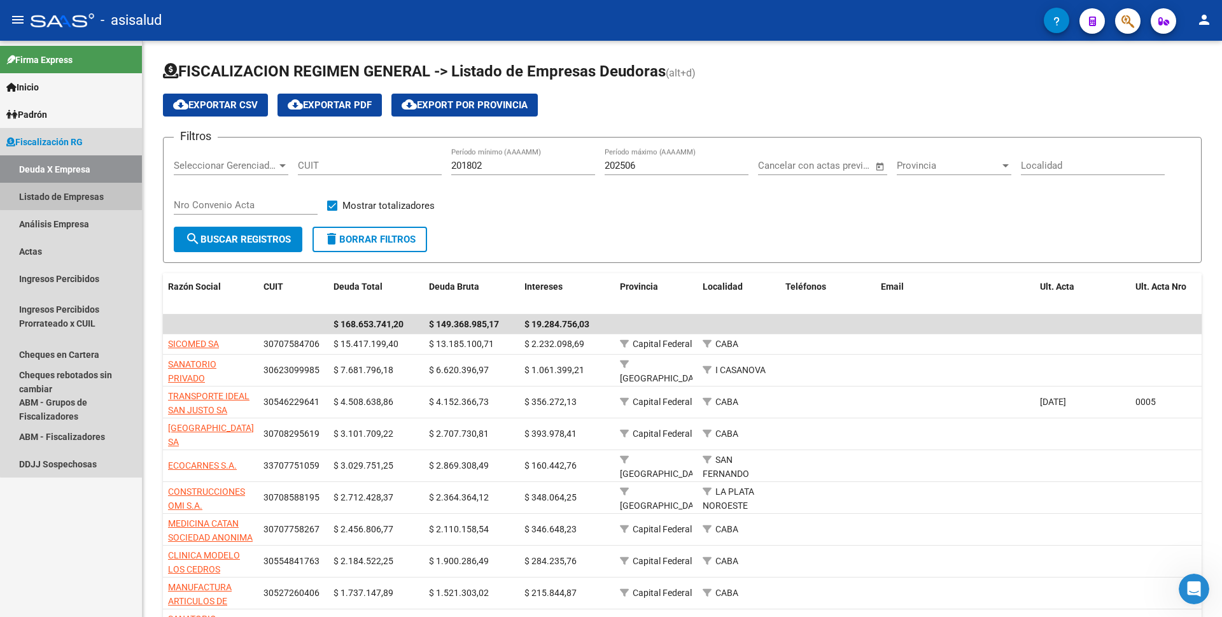
click at [72, 196] on link "Listado de Empresas" at bounding box center [71, 196] width 142 height 27
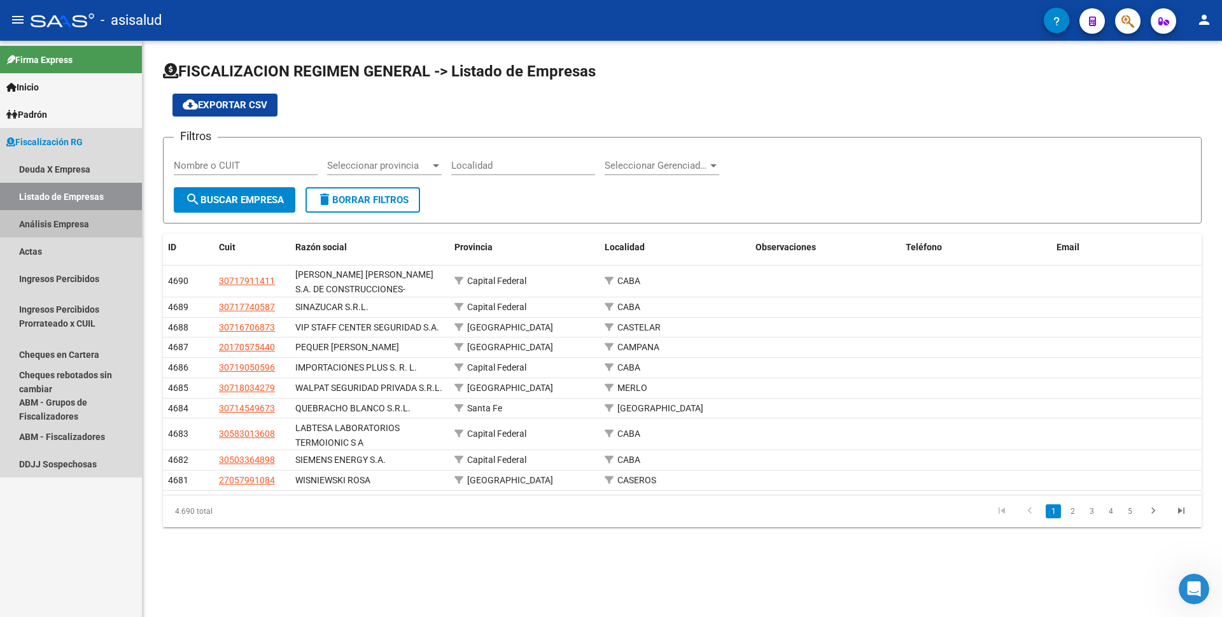
click at [71, 231] on link "Análisis Empresa" at bounding box center [71, 223] width 142 height 27
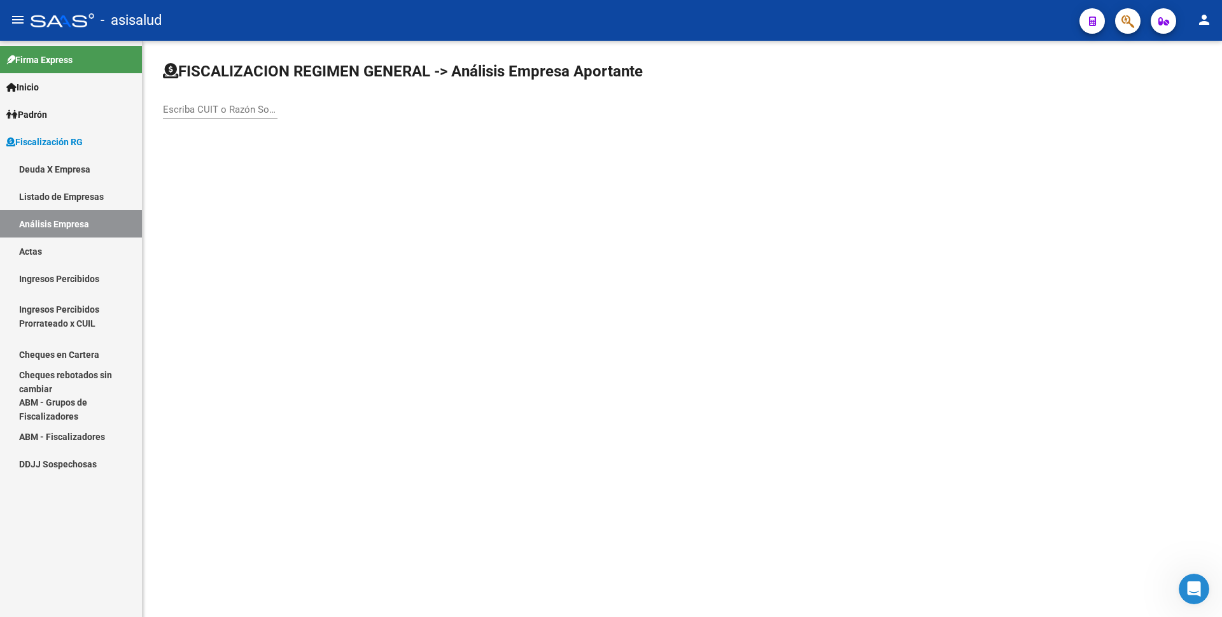
click at [66, 284] on link "Ingresos Percibidos" at bounding box center [71, 278] width 142 height 27
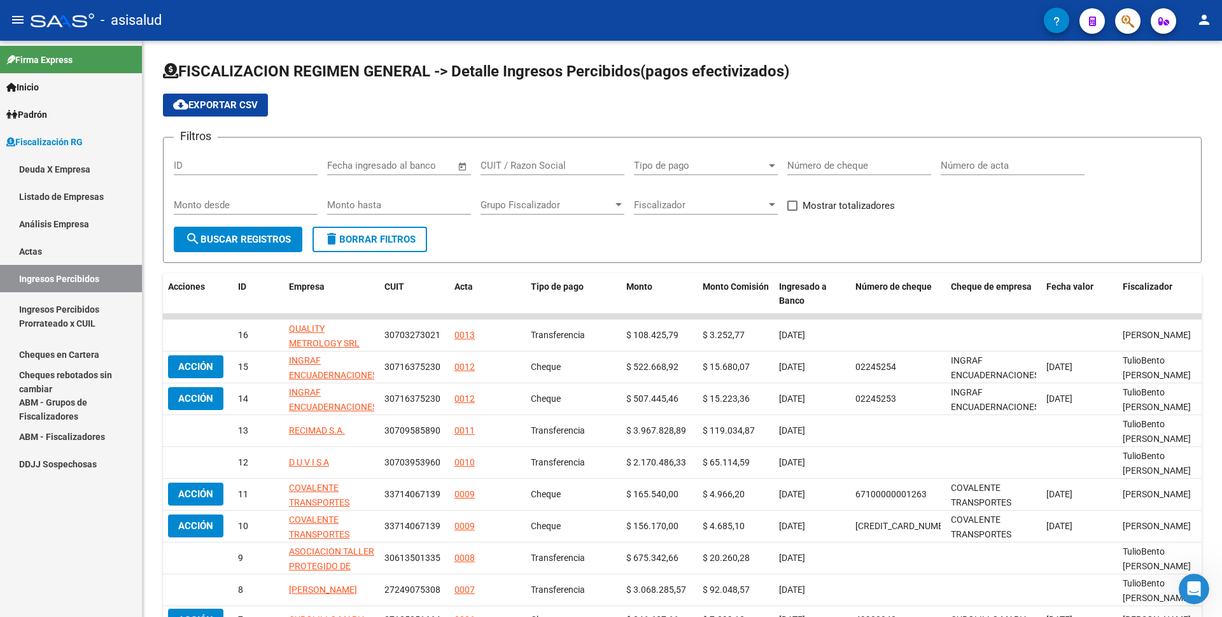
click at [66, 246] on link "Actas" at bounding box center [71, 250] width 142 height 27
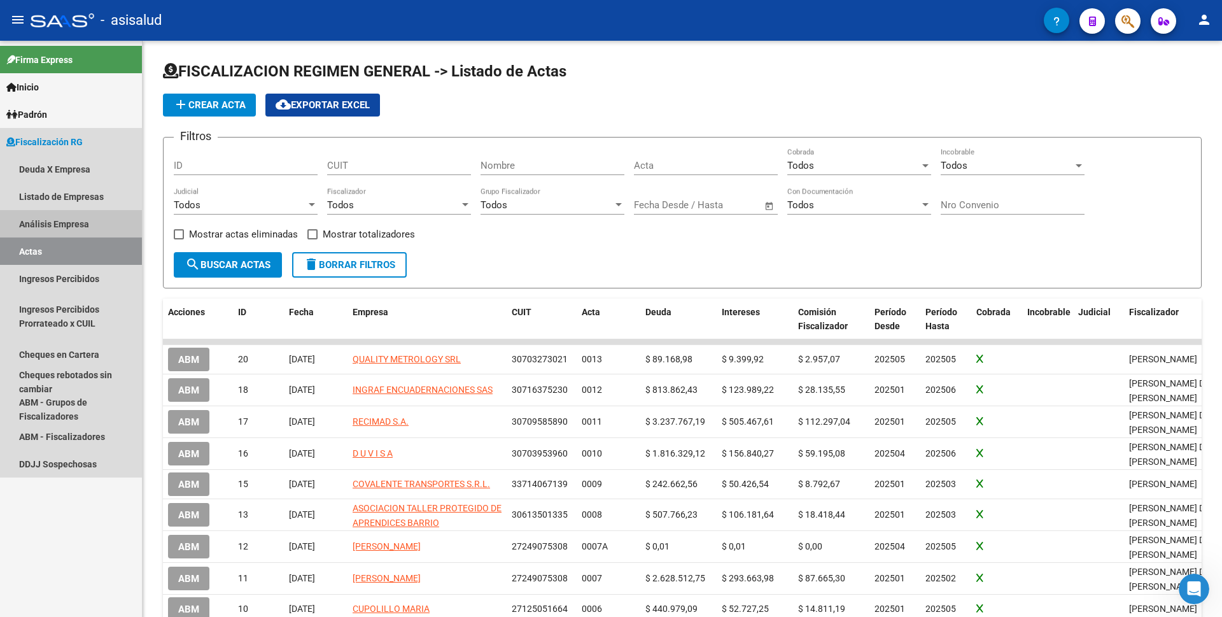
click at [69, 222] on link "Análisis Empresa" at bounding box center [71, 223] width 142 height 27
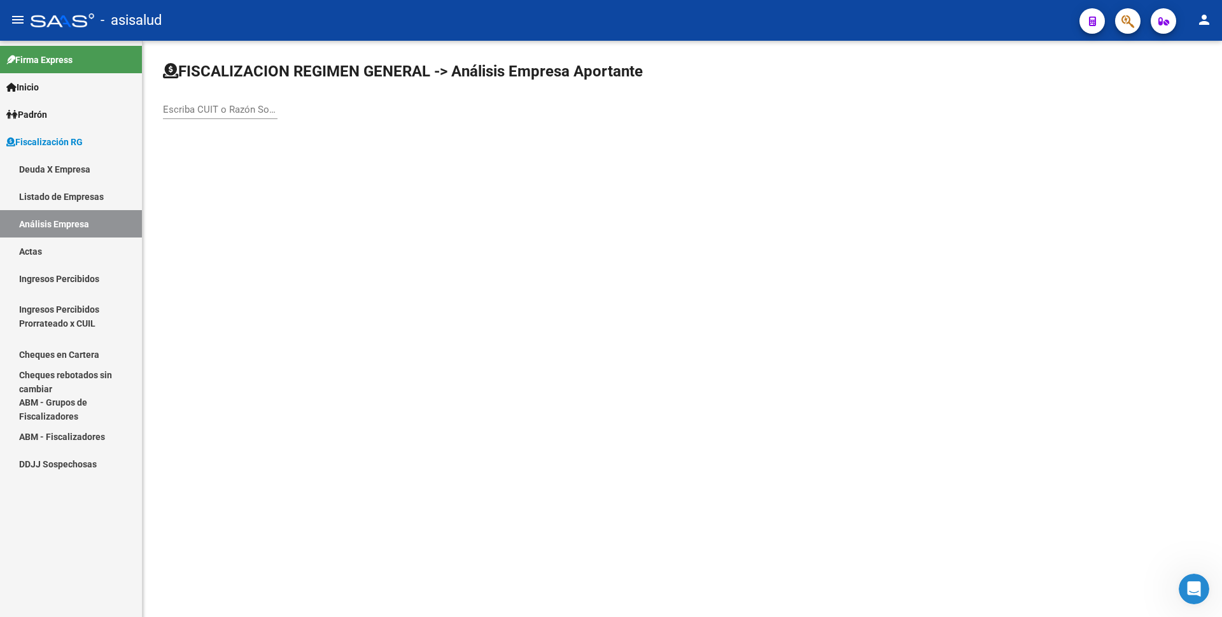
click at [76, 199] on link "Listado de Empresas" at bounding box center [71, 196] width 142 height 27
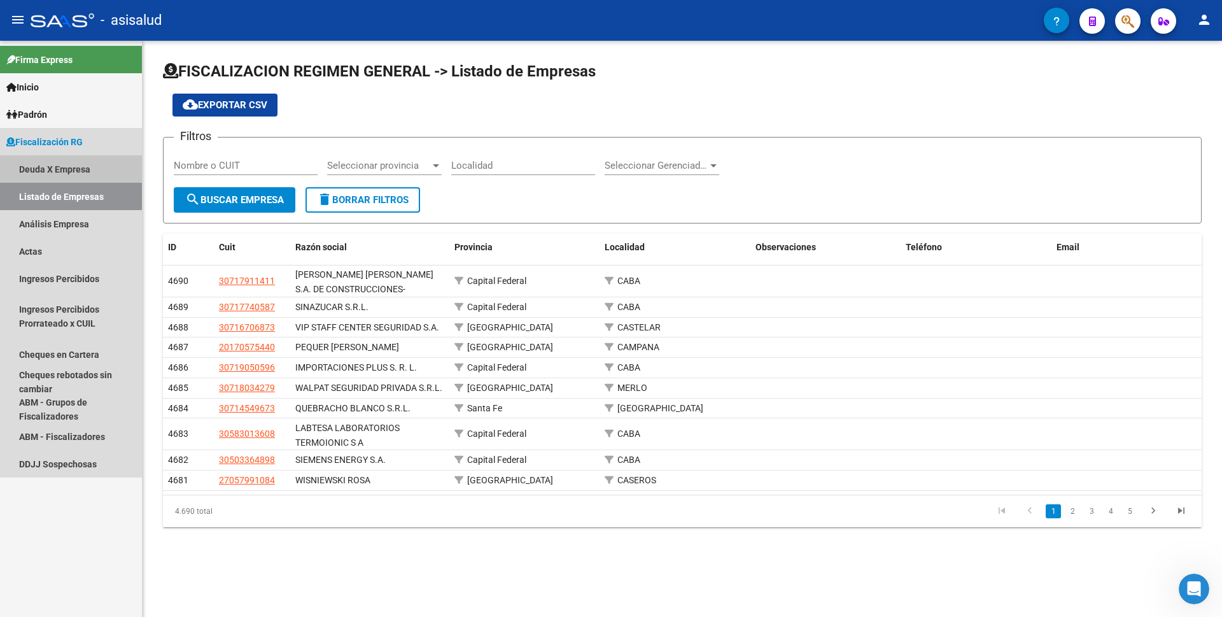
click at [76, 170] on link "Deuda X Empresa" at bounding box center [71, 168] width 142 height 27
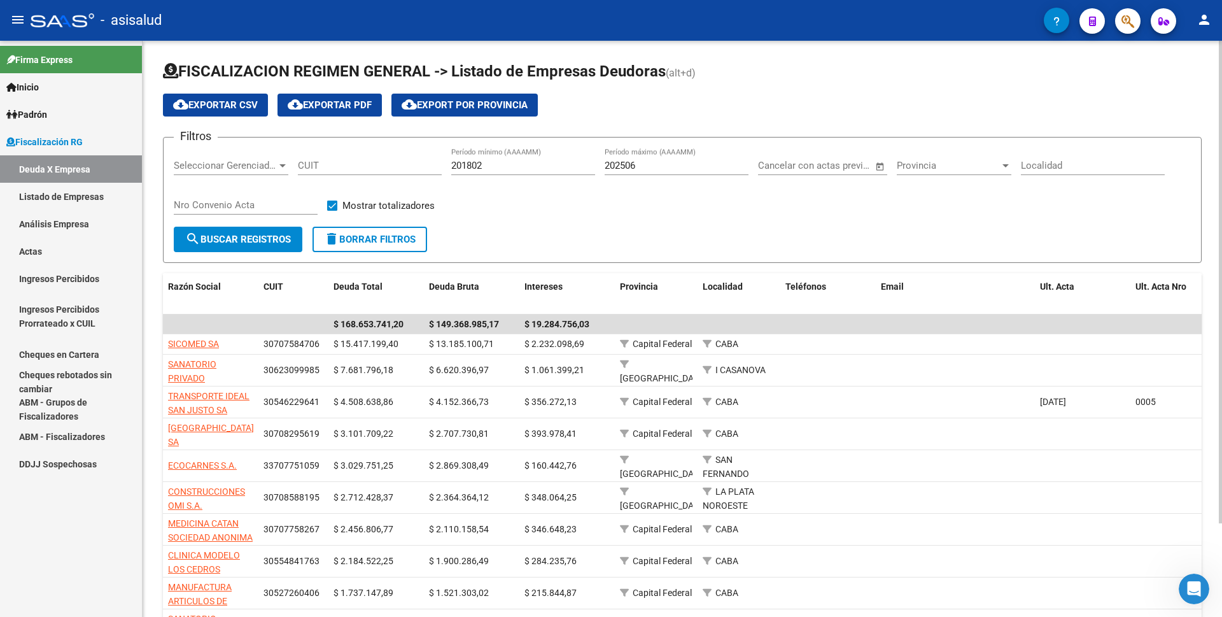
click at [1158, 0] on html "menu - asisalud person Firma Express Inicio Calendario SSS Instructivos Contact…" at bounding box center [611, 308] width 1222 height 617
